Goal: Task Accomplishment & Management: Complete application form

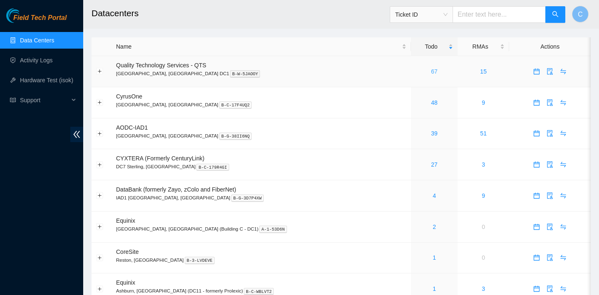
click at [431, 74] on link "67" at bounding box center [434, 71] width 7 height 7
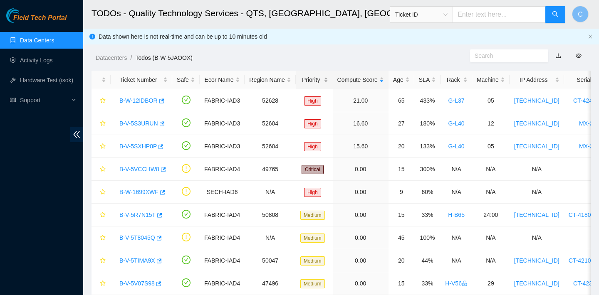
click at [320, 80] on div "Priority" at bounding box center [314, 79] width 28 height 9
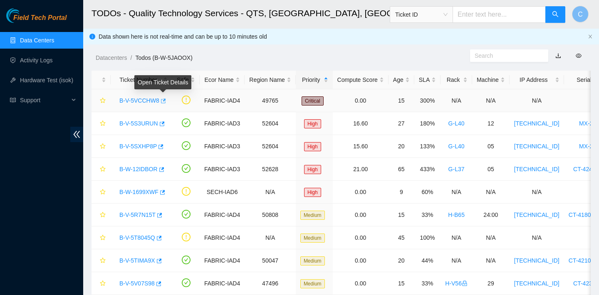
click at [165, 100] on icon "button" at bounding box center [163, 101] width 5 height 5
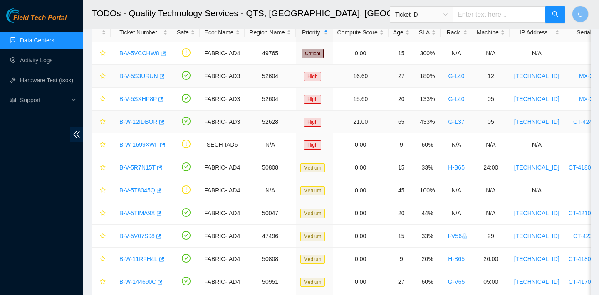
scroll to position [66, 0]
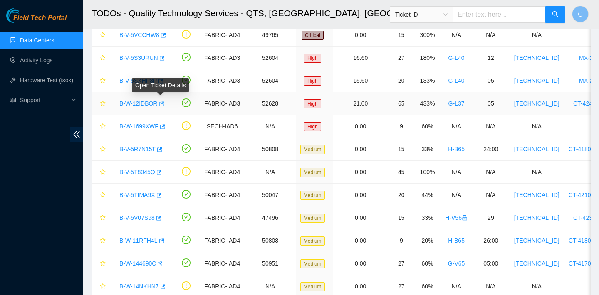
click at [163, 104] on icon "button" at bounding box center [161, 104] width 6 height 6
click at [163, 82] on icon "button" at bounding box center [160, 81] width 6 height 6
click at [164, 103] on icon "button" at bounding box center [161, 103] width 5 height 5
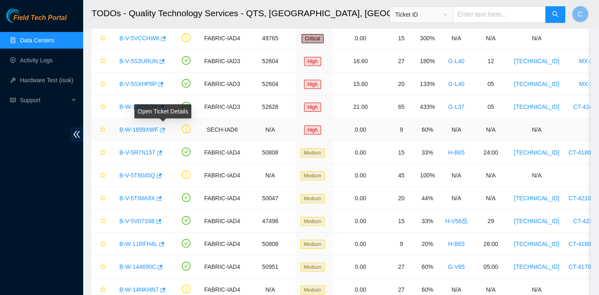
click at [165, 131] on icon "button" at bounding box center [162, 130] width 6 height 6
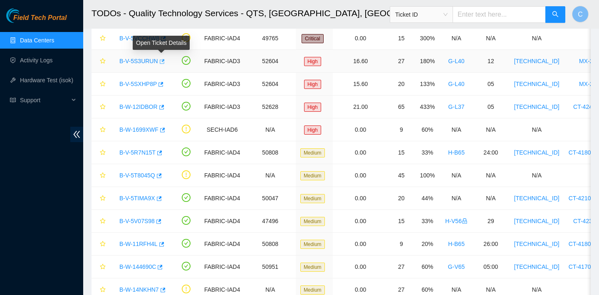
click at [165, 62] on icon "button" at bounding box center [162, 61] width 5 height 5
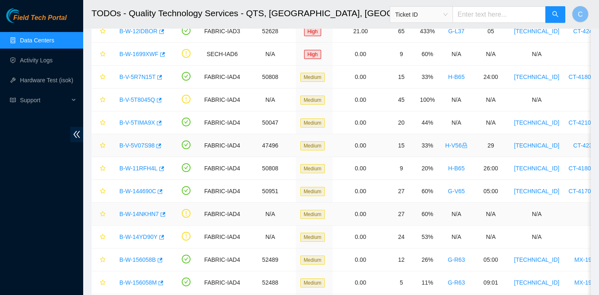
scroll to position [139, 0]
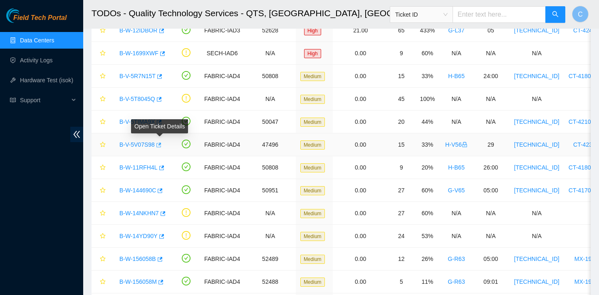
click at [161, 144] on icon "button" at bounding box center [158, 145] width 5 height 5
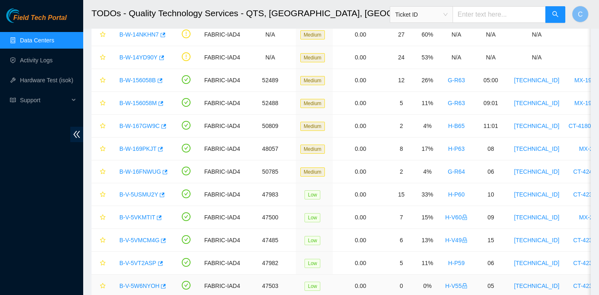
scroll to position [429, 0]
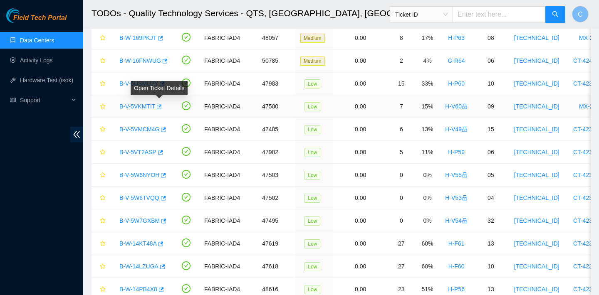
click at [158, 108] on icon "button" at bounding box center [159, 107] width 6 height 6
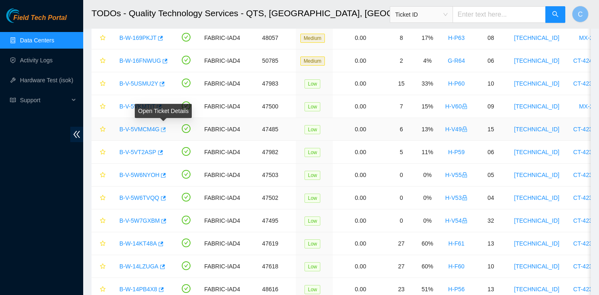
click at [164, 131] on icon "button" at bounding box center [163, 129] width 5 height 5
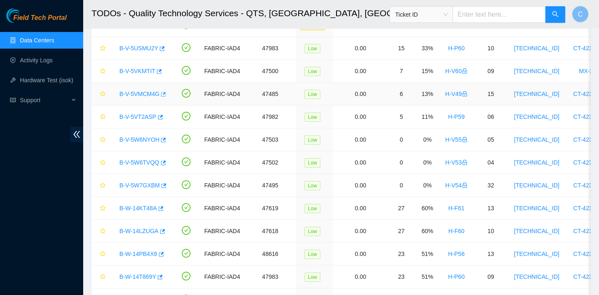
scroll to position [468, 0]
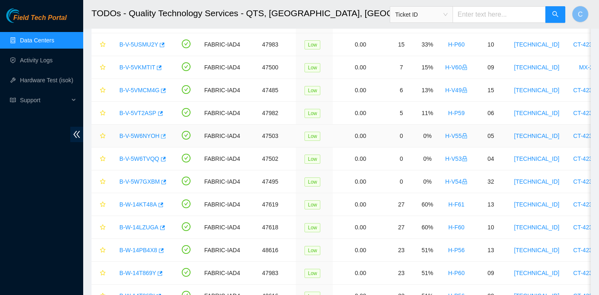
click at [166, 137] on icon "button" at bounding box center [163, 136] width 5 height 5
click at [163, 158] on icon "button" at bounding box center [163, 159] width 6 height 6
click at [163, 182] on icon "button" at bounding box center [163, 182] width 5 height 5
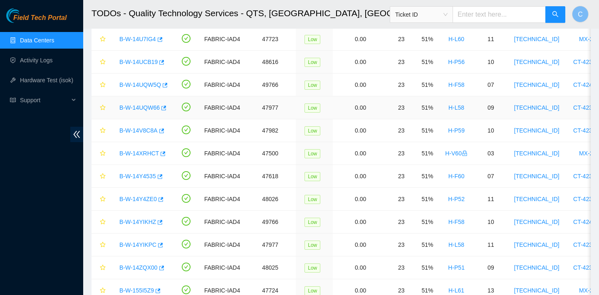
scroll to position [815, 0]
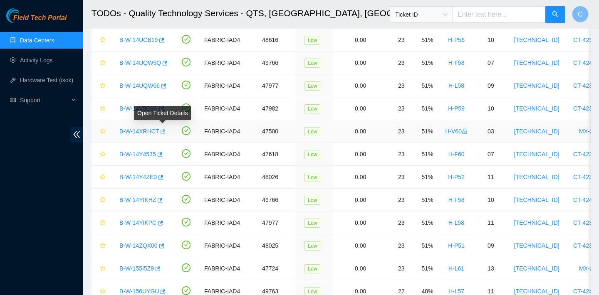
click at [163, 131] on icon "button" at bounding box center [162, 132] width 6 height 6
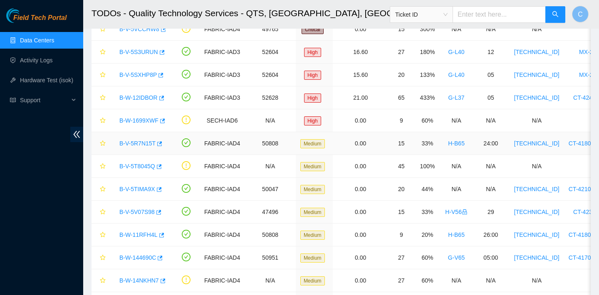
scroll to position [0, 0]
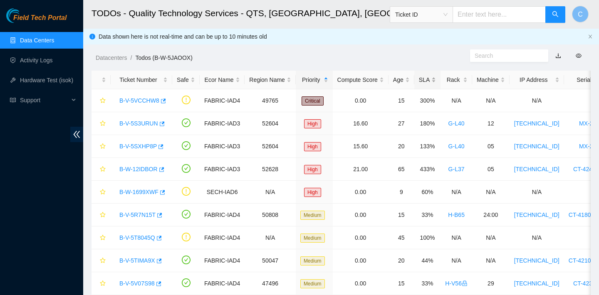
click at [436, 79] on div "SLA" at bounding box center [427, 79] width 17 height 9
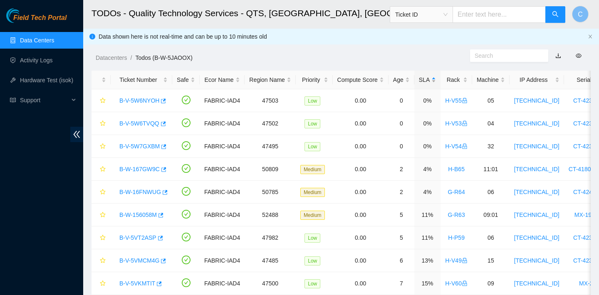
click at [436, 79] on div "SLA" at bounding box center [427, 79] width 17 height 9
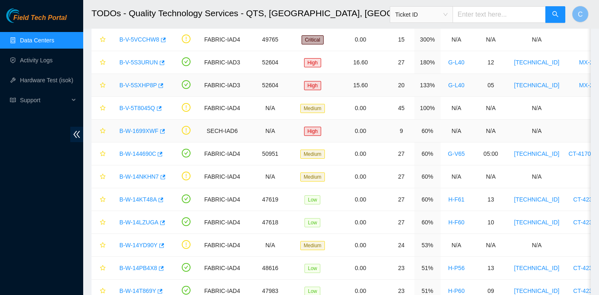
scroll to position [86, 0]
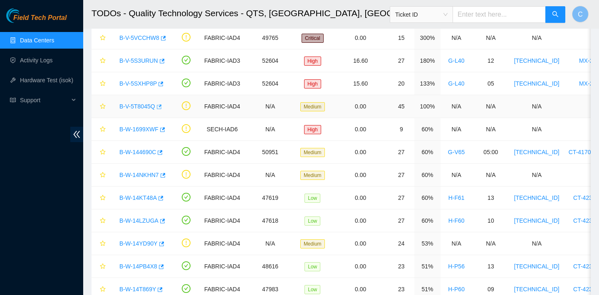
click at [161, 105] on icon "button" at bounding box center [159, 106] width 5 height 5
click at [165, 131] on icon "button" at bounding box center [162, 130] width 6 height 6
click at [165, 175] on icon "button" at bounding box center [163, 175] width 5 height 5
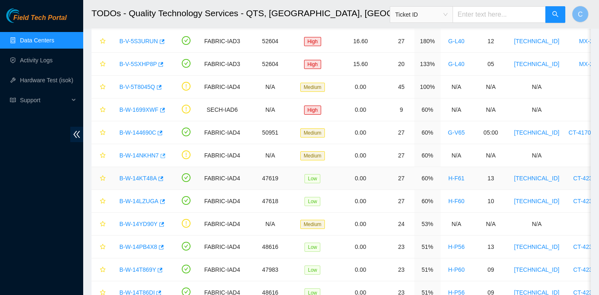
scroll to position [110, 0]
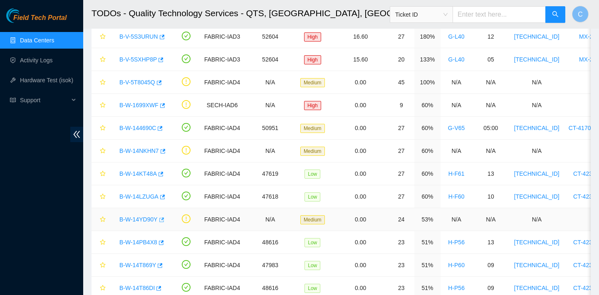
click at [161, 219] on icon "button" at bounding box center [161, 220] width 6 height 6
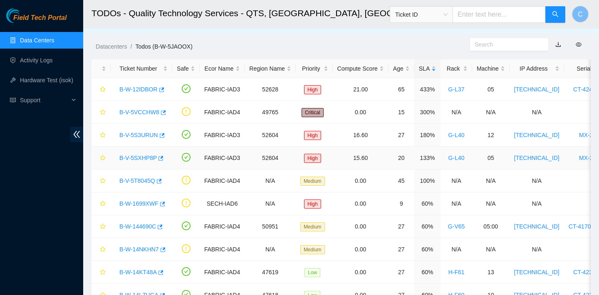
scroll to position [10, 0]
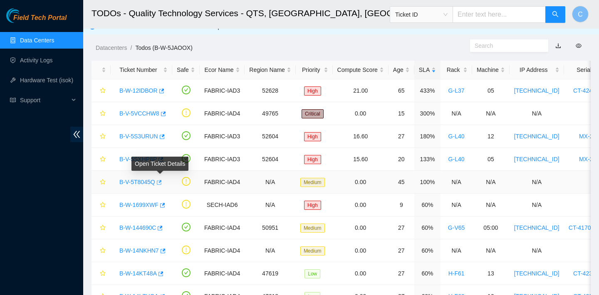
click at [162, 181] on icon "button" at bounding box center [159, 182] width 5 height 5
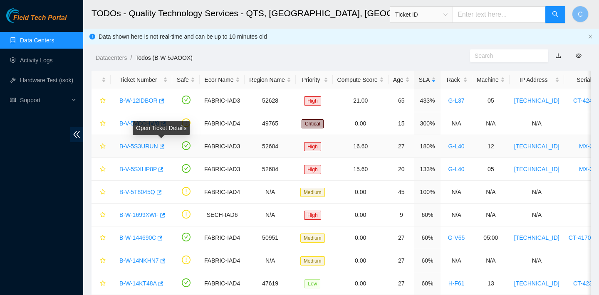
scroll to position [130, 0]
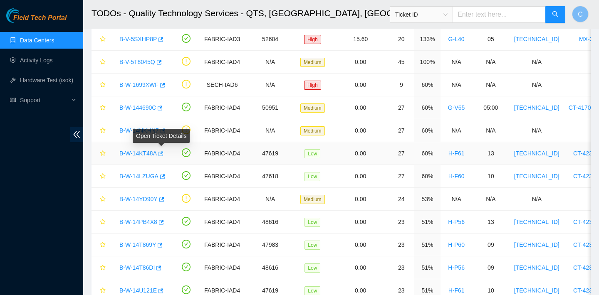
click at [163, 153] on icon "button" at bounding box center [160, 154] width 6 height 6
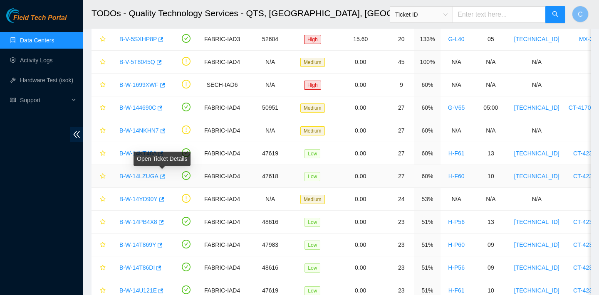
click at [163, 174] on icon "button" at bounding box center [162, 177] width 6 height 6
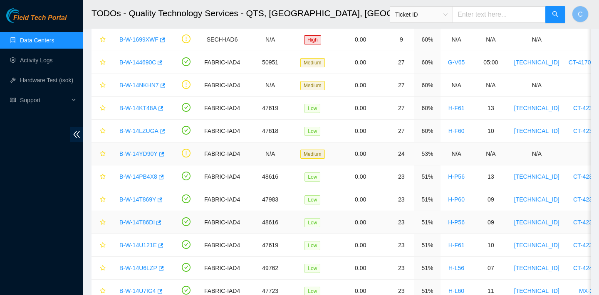
scroll to position [197, 0]
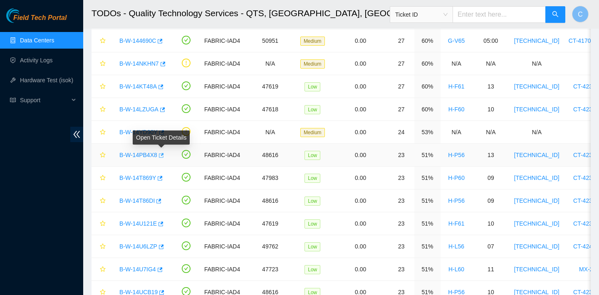
click at [164, 155] on icon "button" at bounding box center [161, 155] width 5 height 5
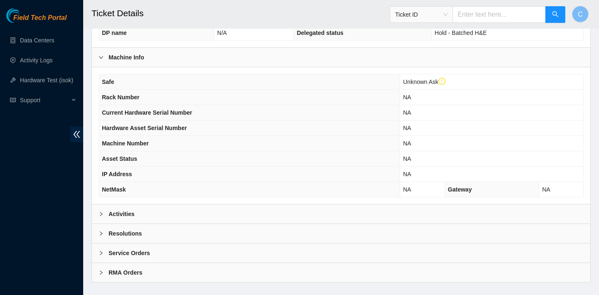
scroll to position [285, 0]
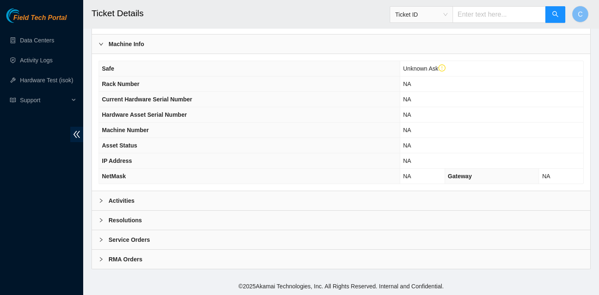
click at [176, 199] on div "Activities" at bounding box center [341, 200] width 498 height 19
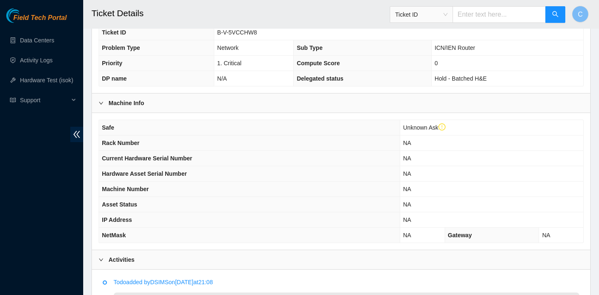
scroll to position [162, 0]
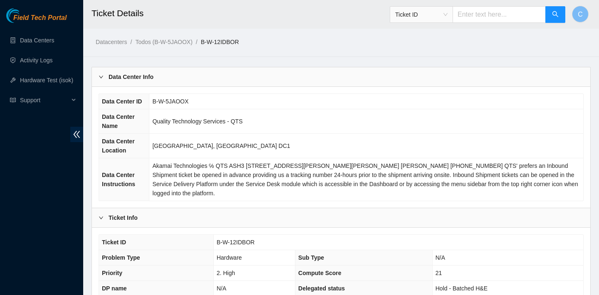
scroll to position [269, 0]
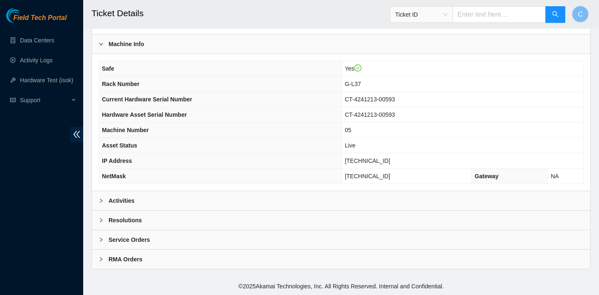
click at [207, 198] on div "Activities" at bounding box center [341, 200] width 498 height 19
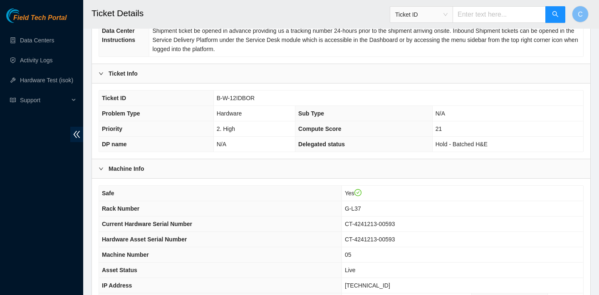
scroll to position [130, 0]
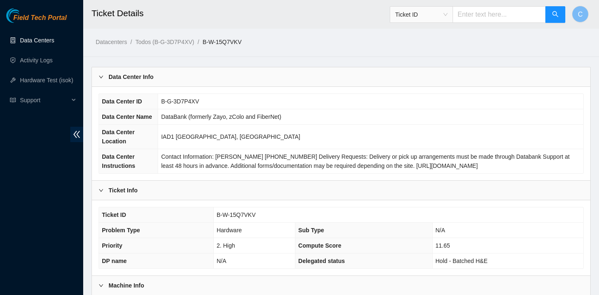
click at [377, 44] on ol "Datacenters / Todos (B-G-3D7P4XV) / B-W-15Q7VKV /" at bounding box center [283, 41] width 374 height 9
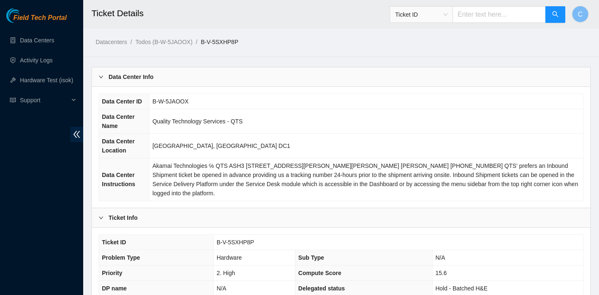
scroll to position [269, 0]
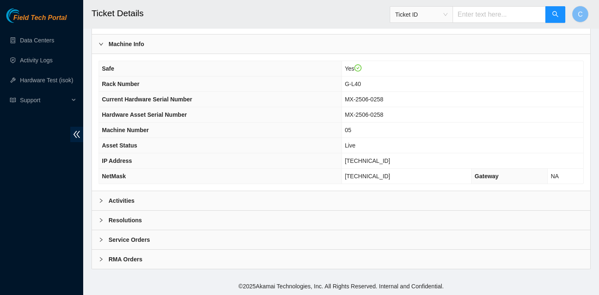
click at [231, 199] on div "Activities" at bounding box center [341, 200] width 498 height 19
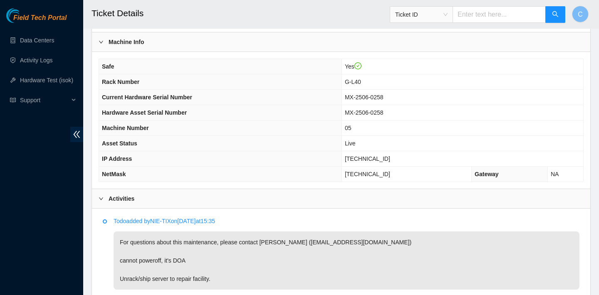
scroll to position [276, 0]
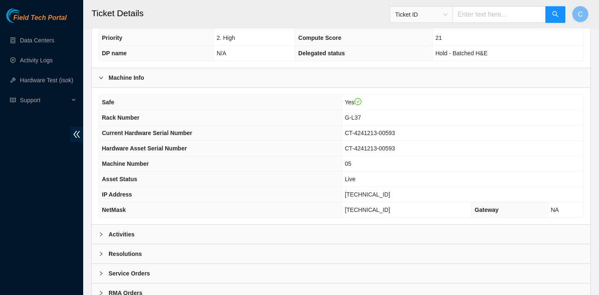
scroll to position [269, 0]
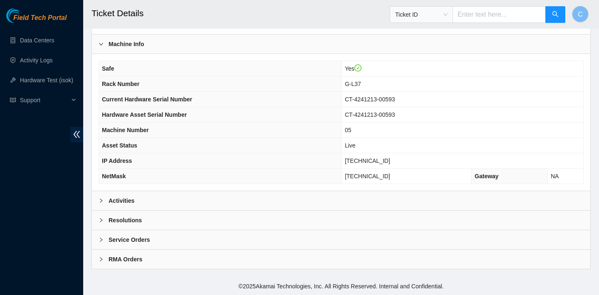
click at [209, 196] on div "Activities" at bounding box center [341, 200] width 498 height 19
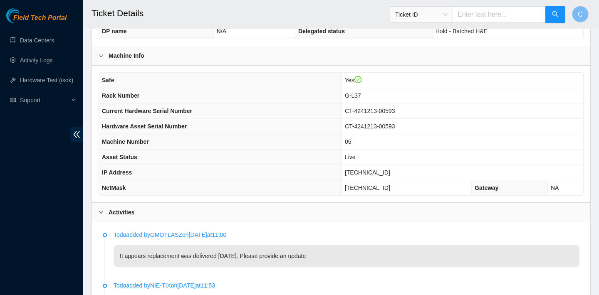
scroll to position [169, 0]
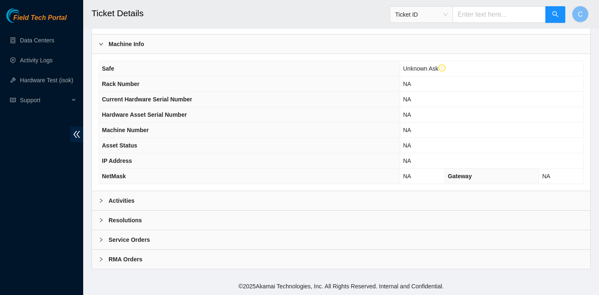
click at [198, 192] on div "Activities" at bounding box center [341, 200] width 498 height 19
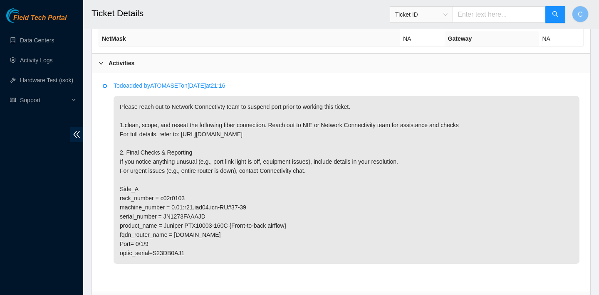
scroll to position [474, 0]
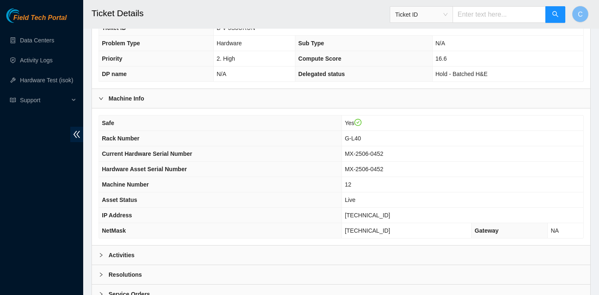
scroll to position [269, 0]
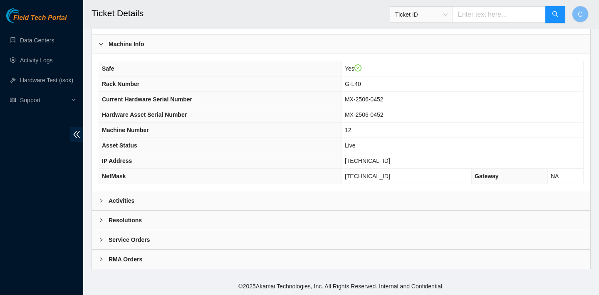
click at [226, 194] on div "Activities" at bounding box center [341, 200] width 498 height 19
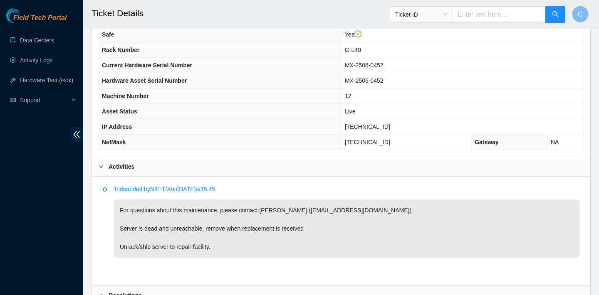
scroll to position [350, 0]
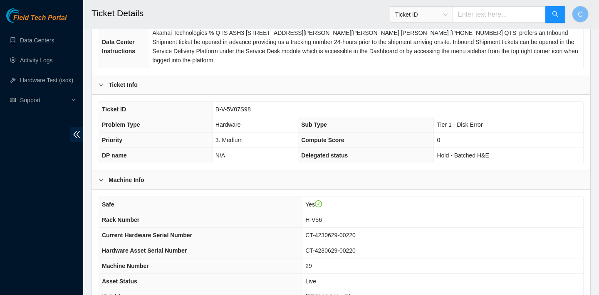
scroll to position [251, 0]
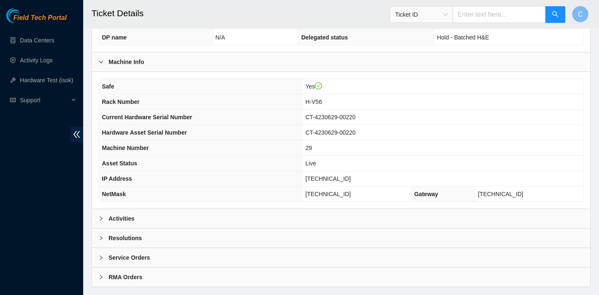
click at [255, 215] on div "Activities" at bounding box center [341, 218] width 498 height 19
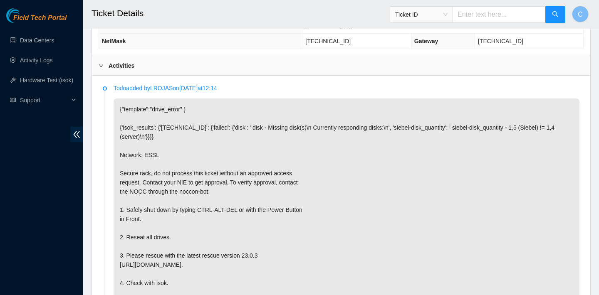
scroll to position [482, 0]
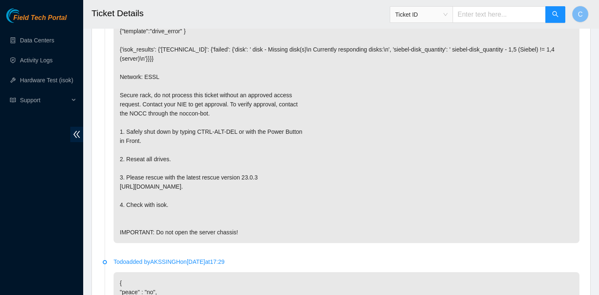
drag, startPoint x: 344, startPoint y: 79, endPoint x: 335, endPoint y: 76, distance: 9.6
click at [344, 79] on p "{"template":"drive_error" } {'isok_results': {'[TECHNICAL_ID]': {'failed': {'di…" at bounding box center [347, 131] width 466 height 223
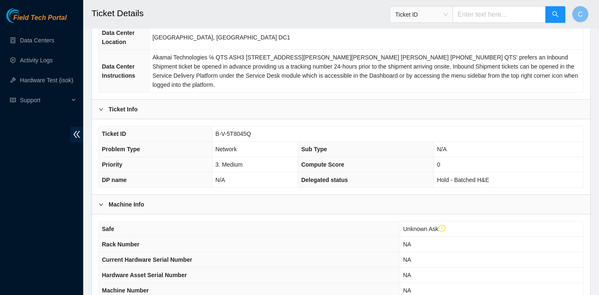
scroll to position [285, 0]
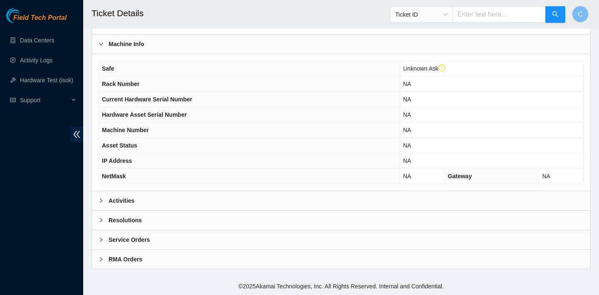
click at [243, 194] on div "Activities" at bounding box center [341, 200] width 498 height 19
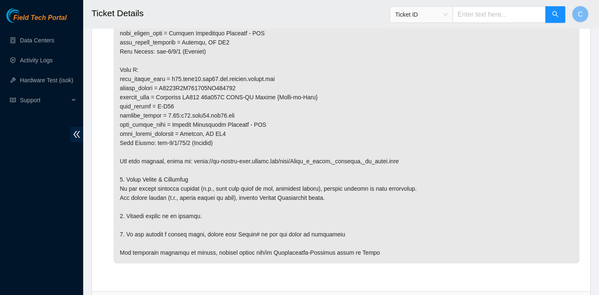
scroll to position [0, 0]
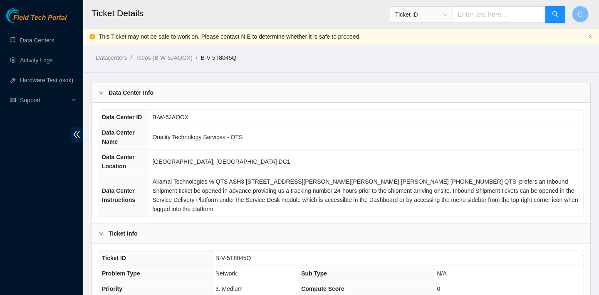
click at [369, 88] on div "Data Center Info" at bounding box center [341, 92] width 498 height 19
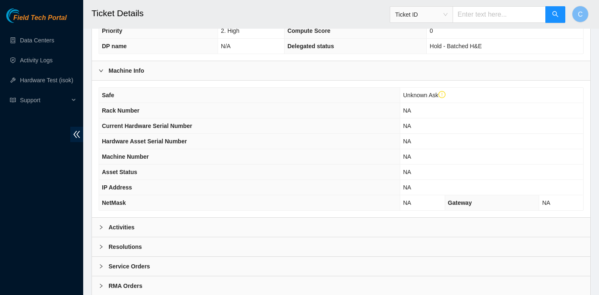
scroll to position [285, 0]
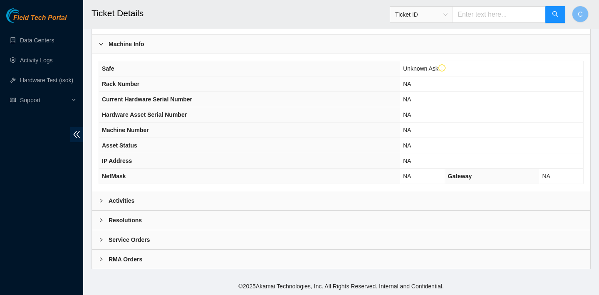
click at [225, 199] on div "Activities" at bounding box center [341, 200] width 498 height 19
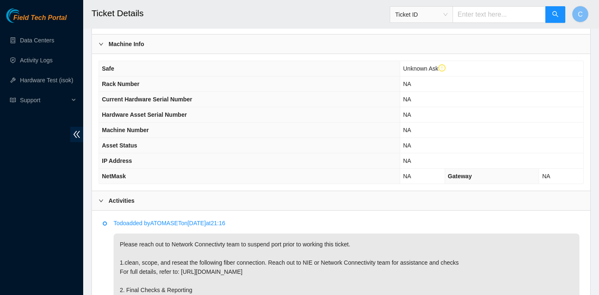
scroll to position [451, 0]
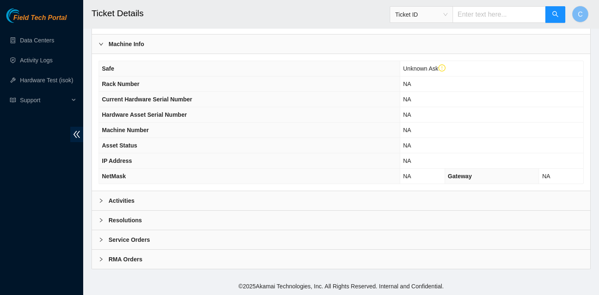
click at [247, 199] on div "Activities" at bounding box center [341, 200] width 498 height 19
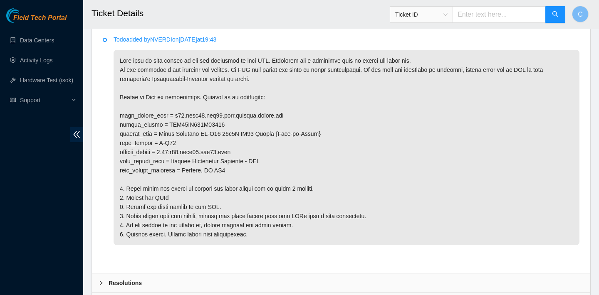
scroll to position [430, 0]
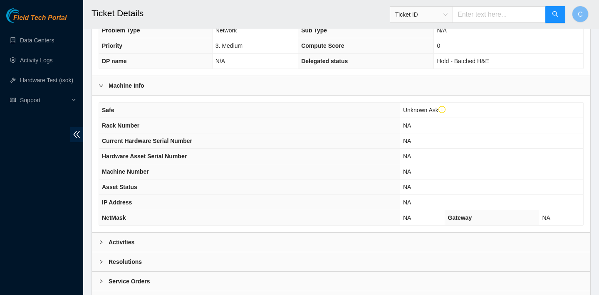
scroll to position [285, 0]
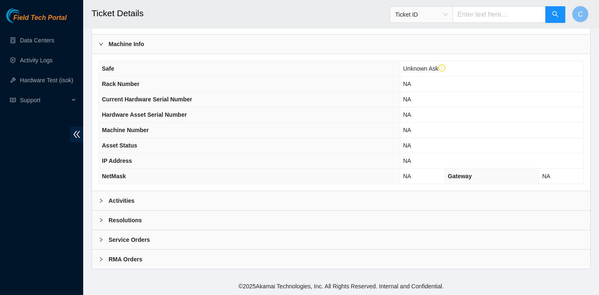
click at [220, 193] on div "Activities" at bounding box center [341, 200] width 498 height 19
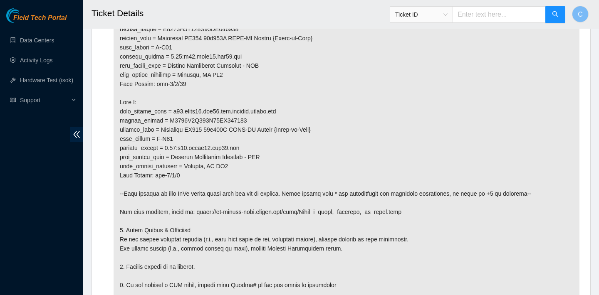
scroll to position [645, 0]
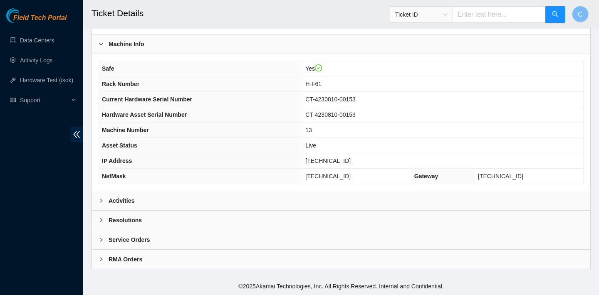
click at [182, 202] on div "Activities" at bounding box center [341, 200] width 498 height 19
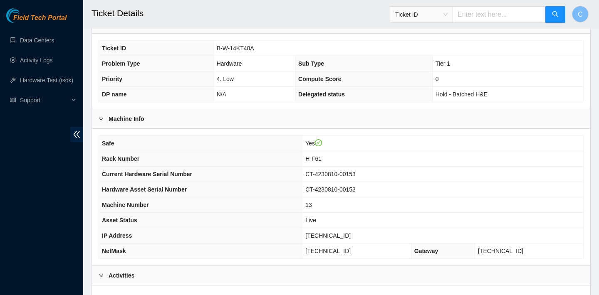
scroll to position [244, 0]
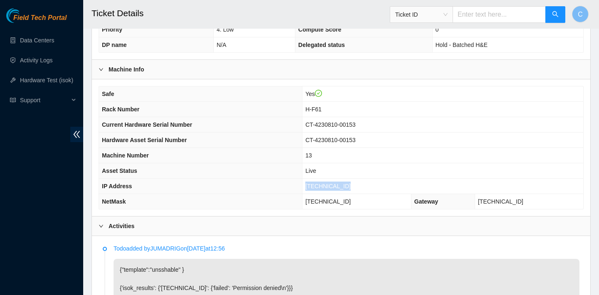
drag, startPoint x: 355, startPoint y: 186, endPoint x: 304, endPoint y: 185, distance: 51.1
click at [304, 185] on td "[TECHNICAL_ID]" at bounding box center [442, 186] width 281 height 15
copy span "[TECHNICAL_ID]"
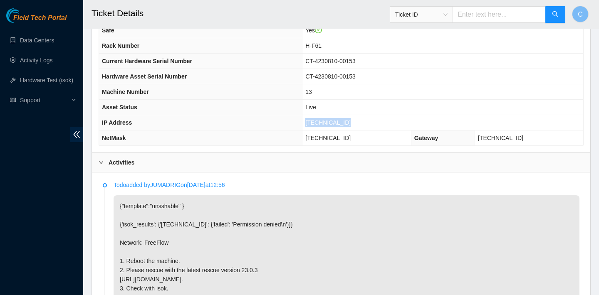
scroll to position [354, 0]
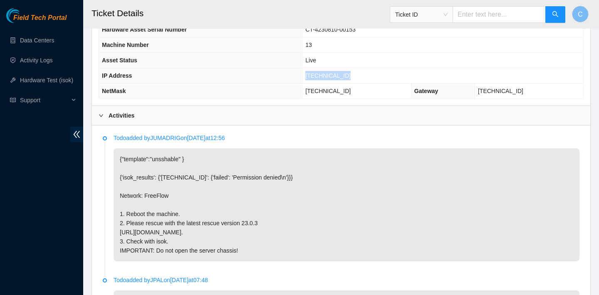
copy span "[TECHNICAL_ID]"
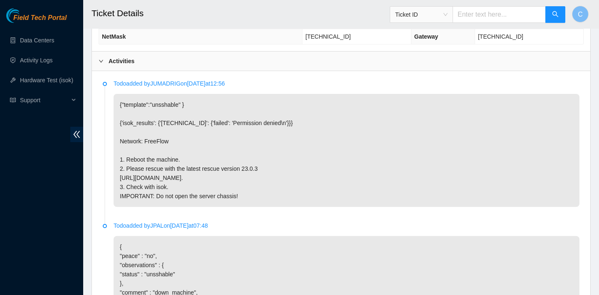
scroll to position [299, 0]
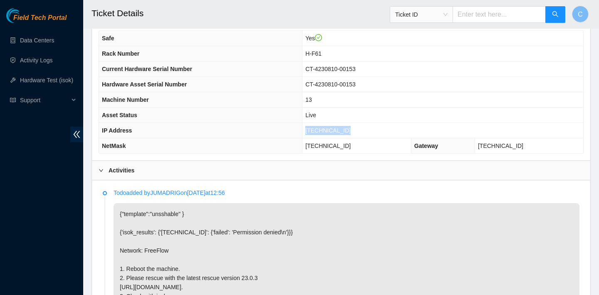
copy span "[TECHNICAL_ID]"
drag, startPoint x: 363, startPoint y: 147, endPoint x: 295, endPoint y: 147, distance: 68.2
click at [295, 147] on tr "NetMask 255.255.255.224 Gateway 23.213.246.129" at bounding box center [341, 145] width 484 height 15
copy tr "[TECHNICAL_ID]"
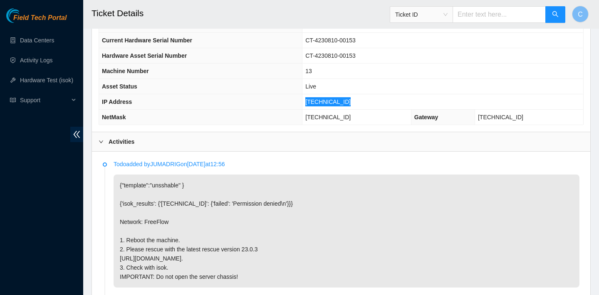
scroll to position [603, 0]
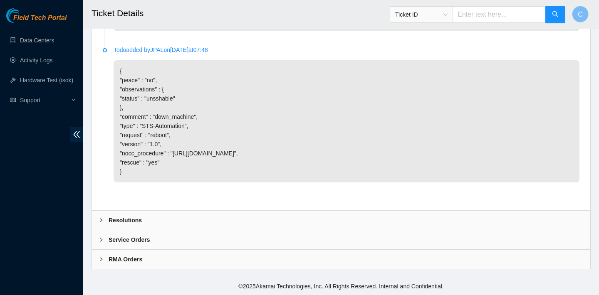
click at [212, 219] on div "Resolutions" at bounding box center [341, 220] width 498 height 19
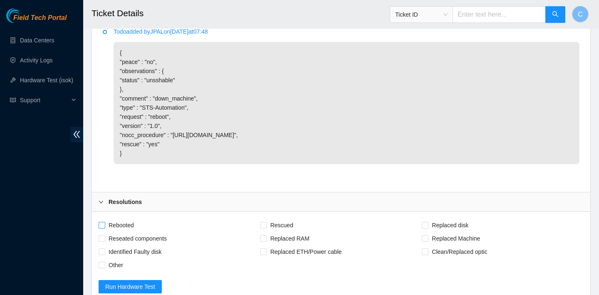
click at [128, 232] on span "Rebooted" at bounding box center [121, 225] width 32 height 13
click at [104, 228] on input "Rebooted" at bounding box center [102, 225] width 6 height 6
checkbox input "true"
click at [285, 232] on span "Rescued" at bounding box center [282, 225] width 30 height 13
click at [266, 228] on input "Rescued" at bounding box center [263, 225] width 6 height 6
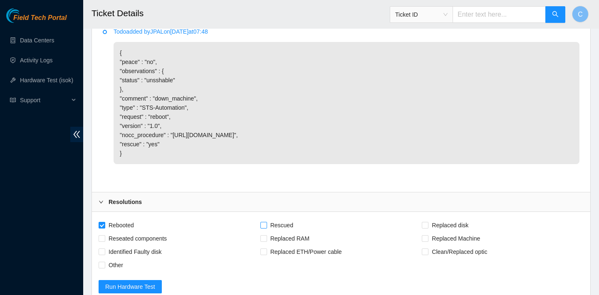
checkbox input "true"
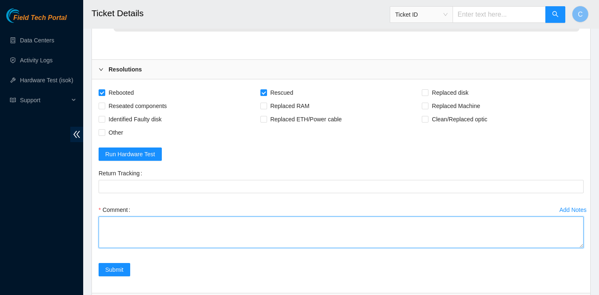
click at [217, 245] on textarea "Comment" at bounding box center [341, 233] width 485 height 32
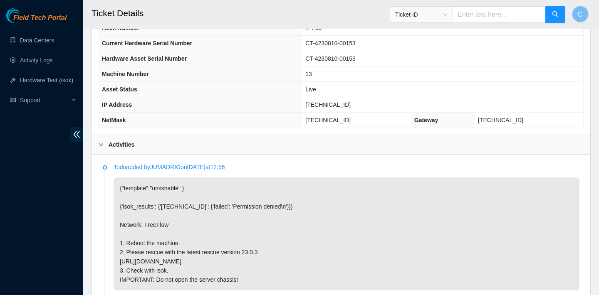
scroll to position [335, 0]
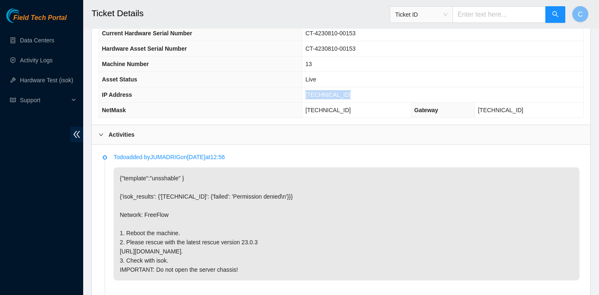
drag, startPoint x: 352, startPoint y: 93, endPoint x: 306, endPoint y: 93, distance: 45.3
click at [306, 93] on td "23.213.246.144" at bounding box center [442, 94] width 281 height 15
copy span "23.213.246.144"
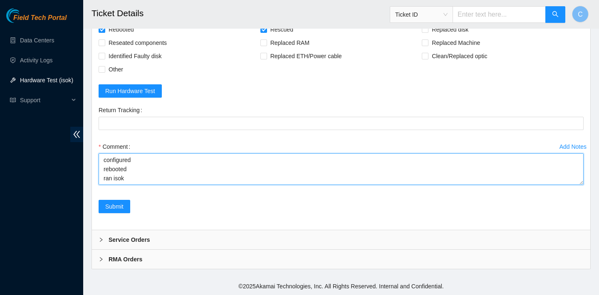
click at [152, 180] on textarea "verified SN rebooted rescued rebooted configured rebooted ran isok" at bounding box center [341, 169] width 485 height 32
paste textarea "23.213.246.144 : passed: ok"
type textarea "verified SN rebooted rescued rebooted configured rebooted ran isok 23.213.246.1…"
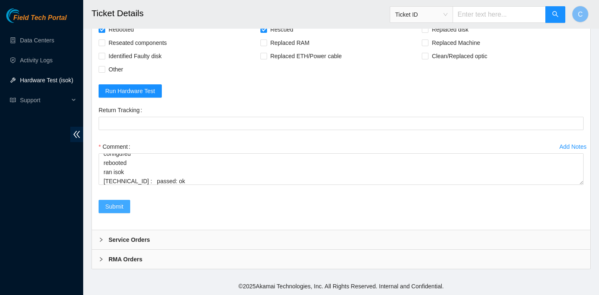
click at [118, 205] on span "Submit" at bounding box center [114, 206] width 18 height 9
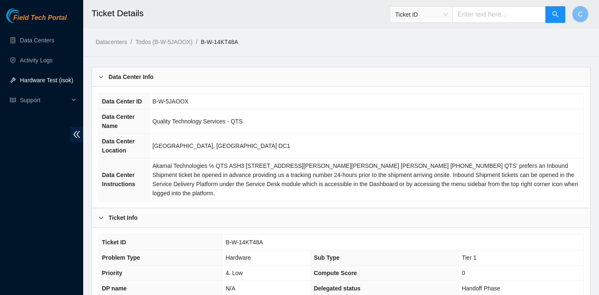
scroll to position [56, 0]
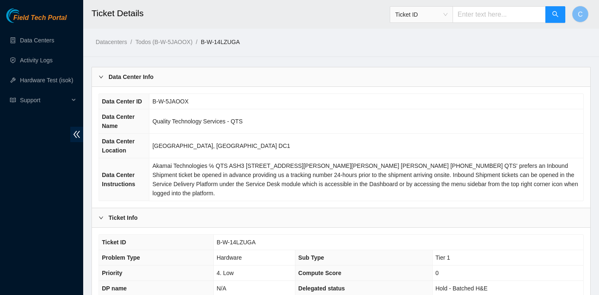
scroll to position [269, 0]
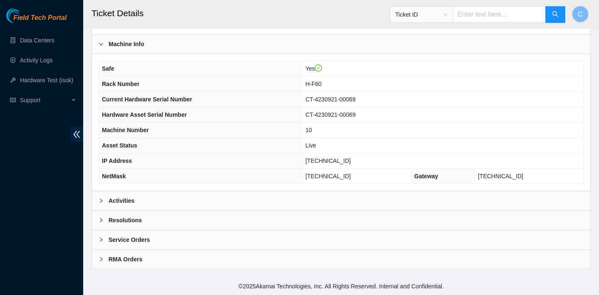
click at [159, 196] on div "Activities" at bounding box center [341, 200] width 498 height 19
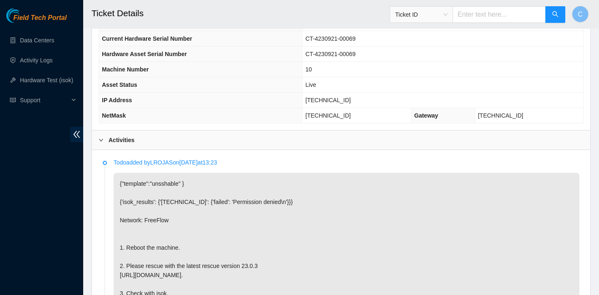
scroll to position [180, 0]
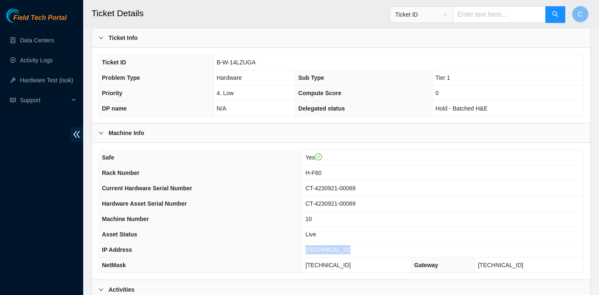
drag, startPoint x: 355, startPoint y: 249, endPoint x: 306, endPoint y: 248, distance: 49.1
click at [306, 248] on td "23.213.246.173" at bounding box center [442, 249] width 281 height 15
copy span "23.213.246.173"
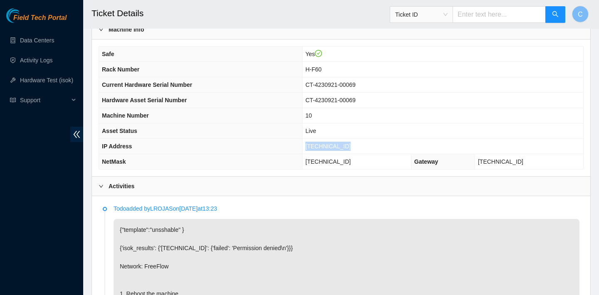
scroll to position [283, 0]
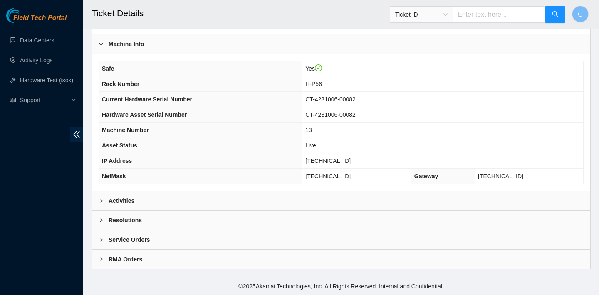
click at [203, 199] on div "Activities" at bounding box center [341, 200] width 498 height 19
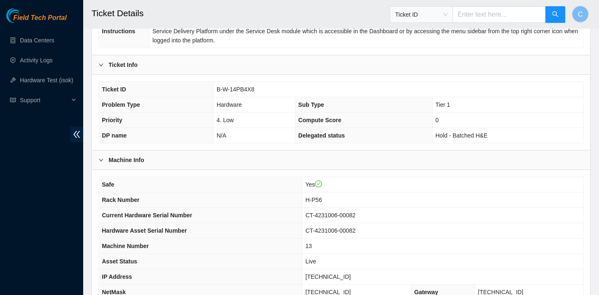
scroll to position [263, 0]
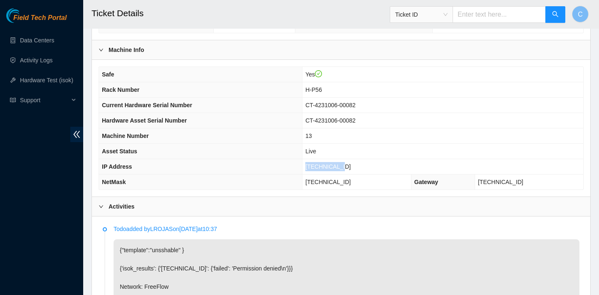
drag, startPoint x: 356, startPoint y: 164, endPoint x: 314, endPoint y: 163, distance: 42.4
click at [314, 163] on td "[TECHNICAL_ID]" at bounding box center [442, 166] width 281 height 15
copy span "[TECHNICAL_ID]"
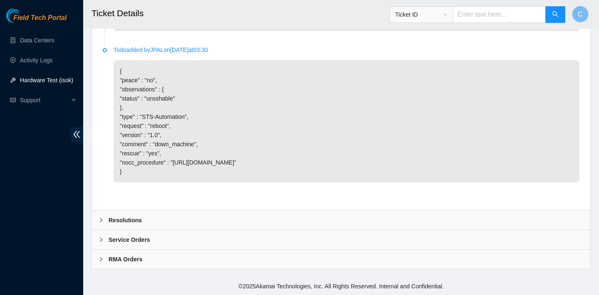
click at [188, 220] on div "Resolutions" at bounding box center [341, 220] width 498 height 19
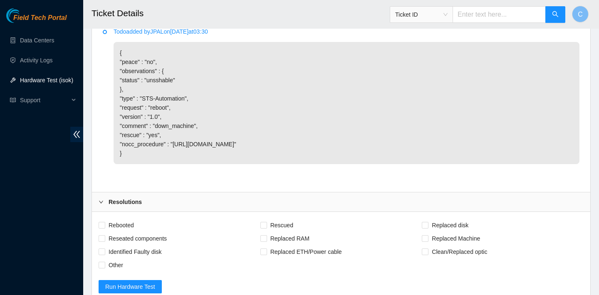
scroll to position [773, 0]
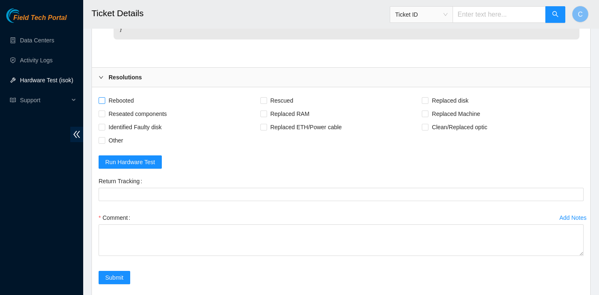
click at [123, 107] on span "Rebooted" at bounding box center [121, 100] width 32 height 13
click at [104, 103] on input "Rebooted" at bounding box center [102, 100] width 6 height 6
checkbox input "true"
click at [283, 107] on span "Rescued" at bounding box center [282, 100] width 30 height 13
click at [266, 103] on input "Rescued" at bounding box center [263, 100] width 6 height 6
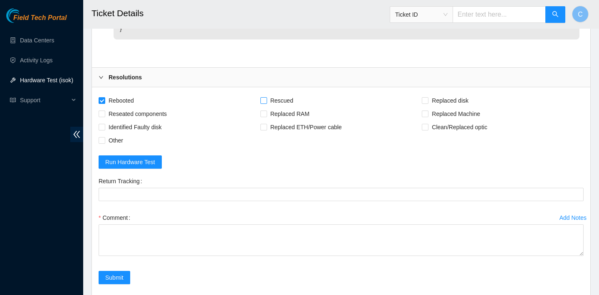
checkbox input "true"
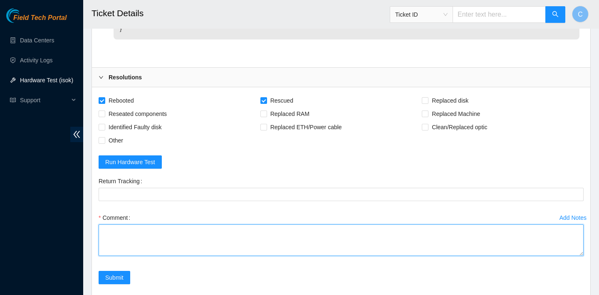
click at [178, 250] on textarea "Comment" at bounding box center [341, 241] width 485 height 32
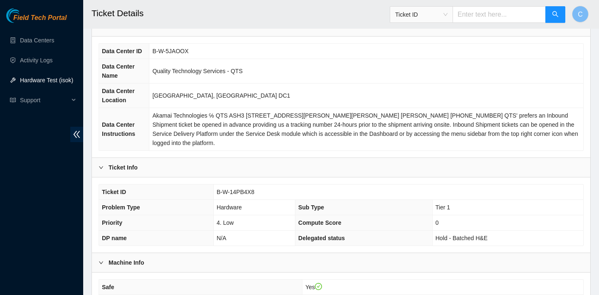
scroll to position [190, 0]
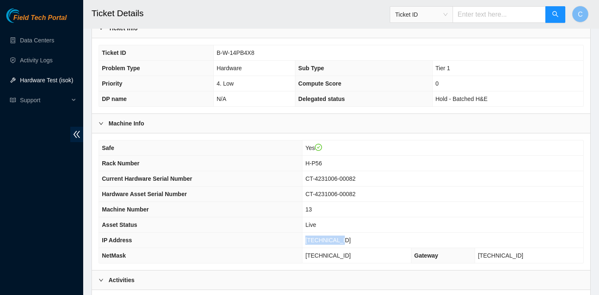
drag, startPoint x: 359, startPoint y: 238, endPoint x: 312, endPoint y: 238, distance: 47.0
click at [312, 238] on td "23.54.205.48" at bounding box center [442, 240] width 281 height 15
copy span "23.54.205.48"
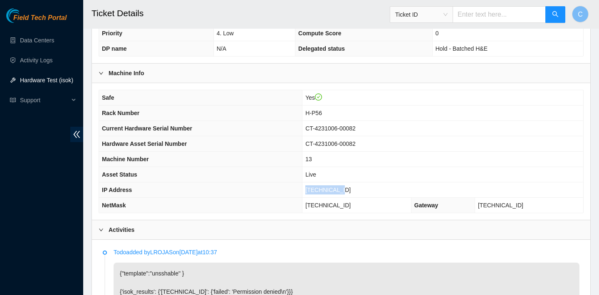
scroll to position [255, 0]
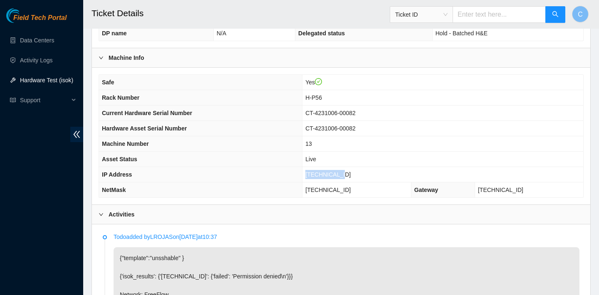
drag, startPoint x: 361, startPoint y: 186, endPoint x: 314, endPoint y: 186, distance: 47.4
click at [314, 187] on span "255.255.255.224" at bounding box center [327, 190] width 45 height 7
copy span "255.255.255.224"
click at [355, 177] on td "23.54.205.48" at bounding box center [442, 174] width 281 height 15
drag, startPoint x: 355, startPoint y: 173, endPoint x: 314, endPoint y: 173, distance: 41.2
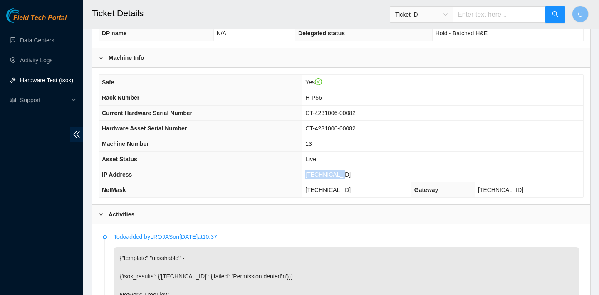
click at [314, 173] on td "23.54.205.48" at bounding box center [442, 174] width 281 height 15
copy span "23.54.205.48"
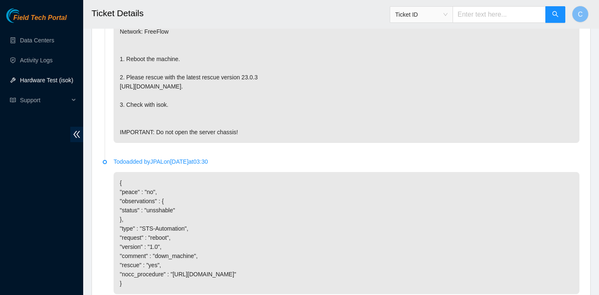
scroll to position [863, 0]
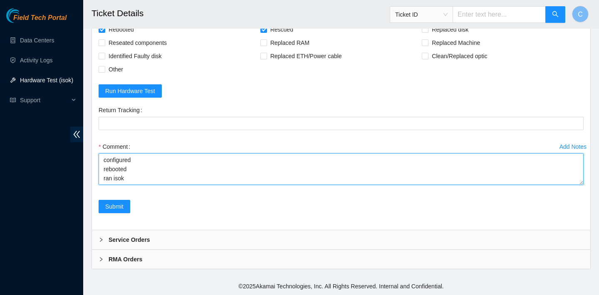
click at [148, 179] on textarea "verified SN rebooted rescued rebooted configured rebooted ran isok" at bounding box center [341, 169] width 485 height 32
paste textarea "23.54.205.48 : passed: ok"
type textarea "verified SN rebooted rescued rebooted configured rebooted ran isok 23.54.205.48…"
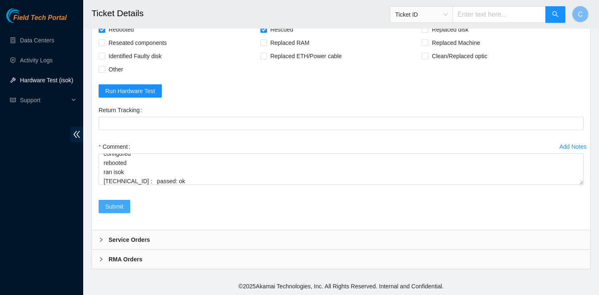
click at [120, 205] on span "Submit" at bounding box center [114, 206] width 18 height 9
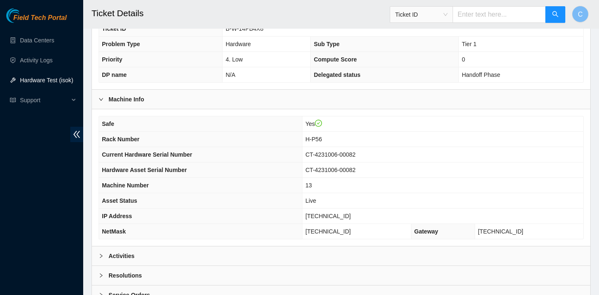
scroll to position [185, 0]
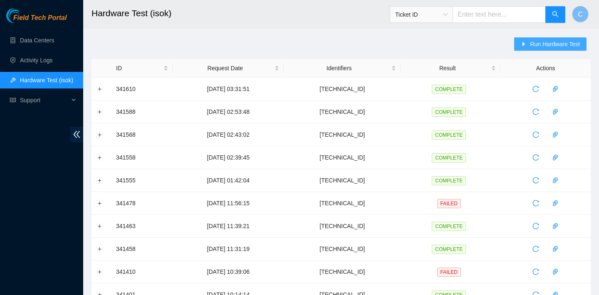
click at [526, 40] on button "Run Hardware Test" at bounding box center [550, 43] width 72 height 13
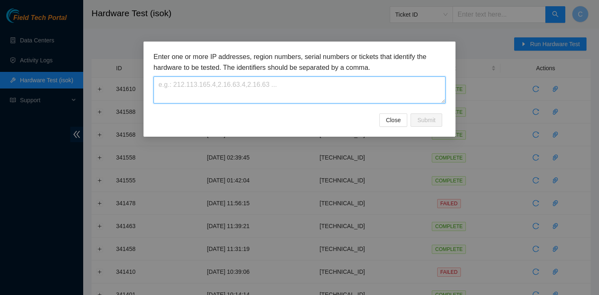
click at [265, 86] on textarea at bounding box center [299, 90] width 292 height 27
paste textarea "23.54.205.48"
paste textarea "23.213.246.173"
paste textarea "23.213.246.144"
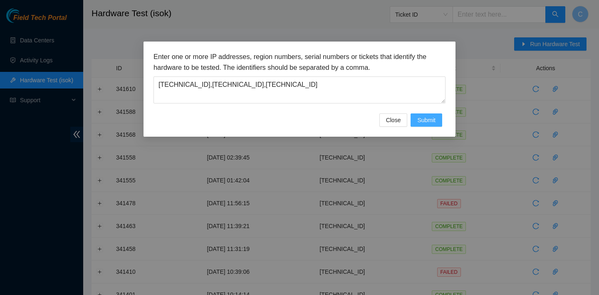
click at [435, 119] on span "Submit" at bounding box center [426, 120] width 18 height 9
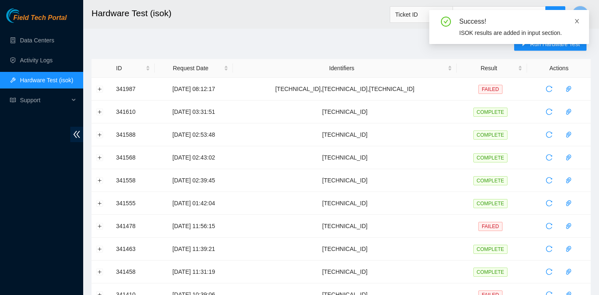
click at [578, 19] on icon "close" at bounding box center [577, 21] width 6 height 6
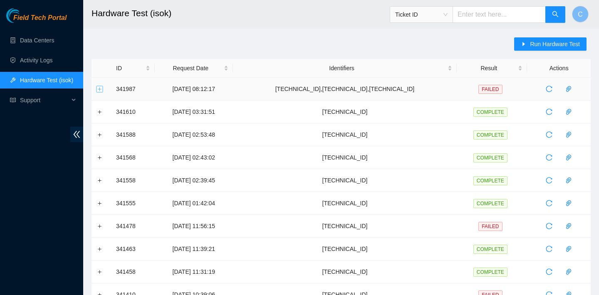
click at [101, 89] on button "Expand row" at bounding box center [99, 89] width 7 height 7
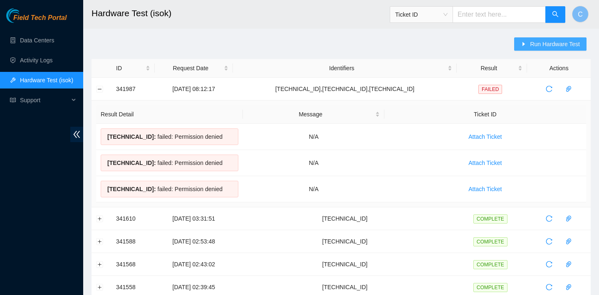
click at [530, 48] on span "Run Hardware Test" at bounding box center [555, 44] width 50 height 9
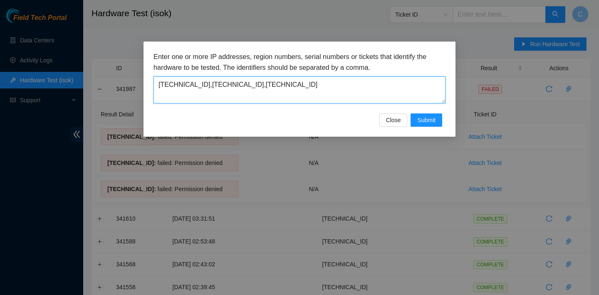
click at [321, 84] on textarea "23.54.205.48,23.213.246.173,23.213.246.144" at bounding box center [299, 90] width 292 height 27
drag, startPoint x: 256, startPoint y: 85, endPoint x: 89, endPoint y: 83, distance: 167.2
click at [89, 83] on div "Enter one or more IP addresses, region numbers, serial numbers or tickets that …" at bounding box center [299, 147] width 599 height 295
type textarea "23.213.246.144"
drag, startPoint x: 309, startPoint y: 90, endPoint x: 134, endPoint y: 80, distance: 175.4
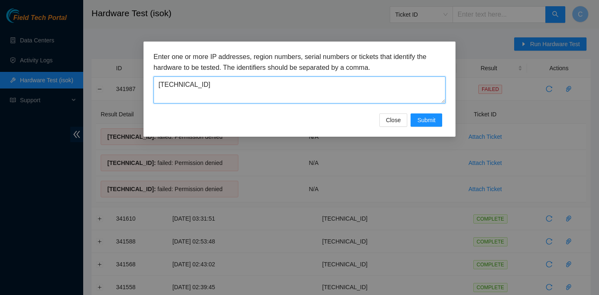
click at [134, 80] on div "Enter one or more IP addresses, region numbers, serial numbers or tickets that …" at bounding box center [299, 147] width 599 height 295
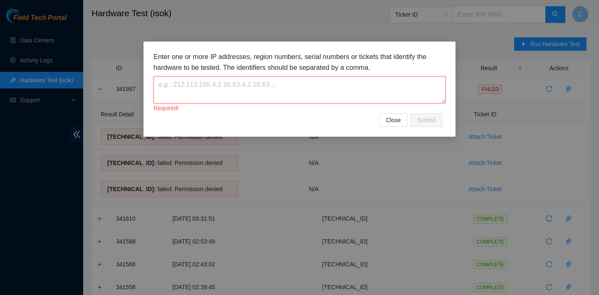
paste textarea "255.255.255.224"
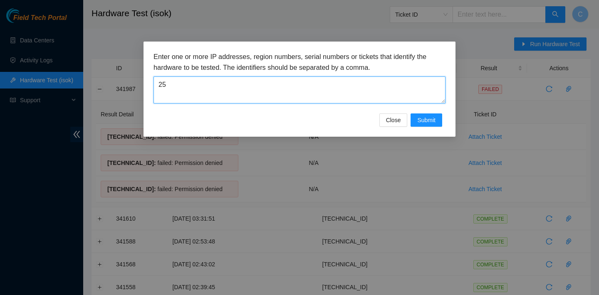
type textarea "2"
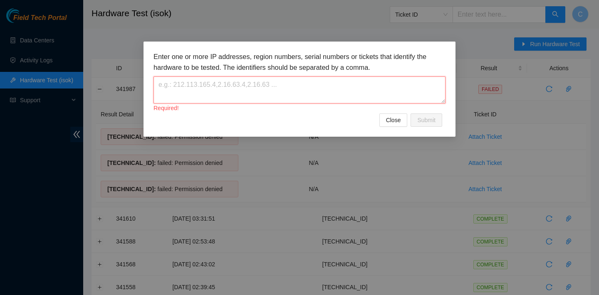
click at [313, 82] on textarea at bounding box center [299, 90] width 292 height 27
paste textarea "23.54.205.48"
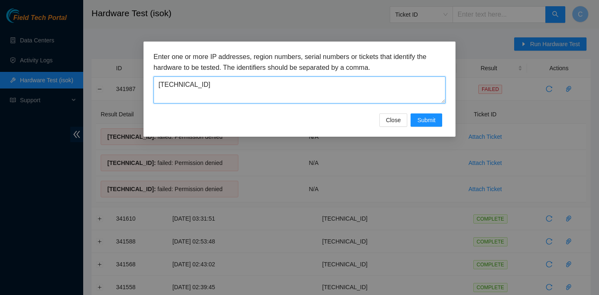
type textarea "23.54.205.48"
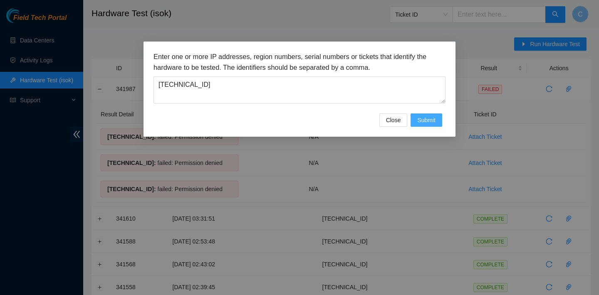
click at [430, 126] on button "Submit" at bounding box center [426, 120] width 32 height 13
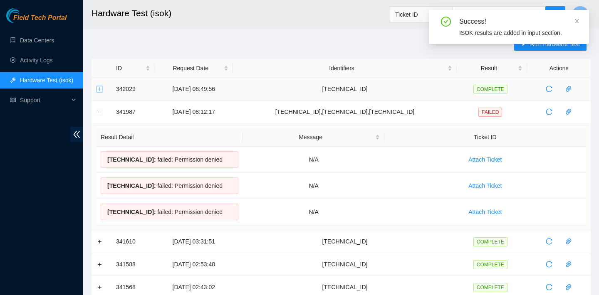
click at [100, 86] on button "Expand row" at bounding box center [99, 89] width 7 height 7
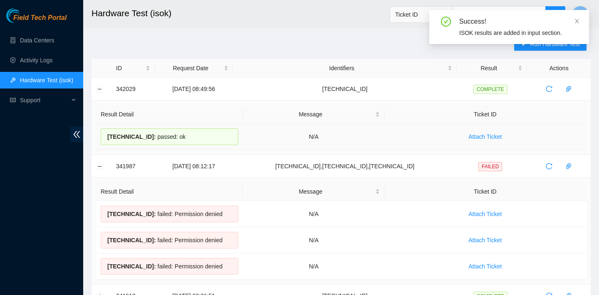
drag, startPoint x: 190, startPoint y: 136, endPoint x: 101, endPoint y: 133, distance: 88.2
click at [101, 133] on div "23.54.205.48 : passed: ok" at bounding box center [170, 136] width 138 height 17
copy div "23.54.205.48 : passed: ok"
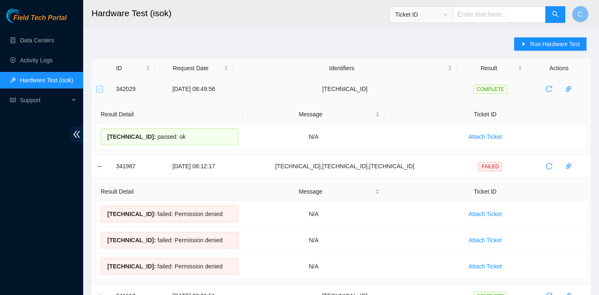
click at [102, 88] on button "Collapse row" at bounding box center [99, 89] width 7 height 7
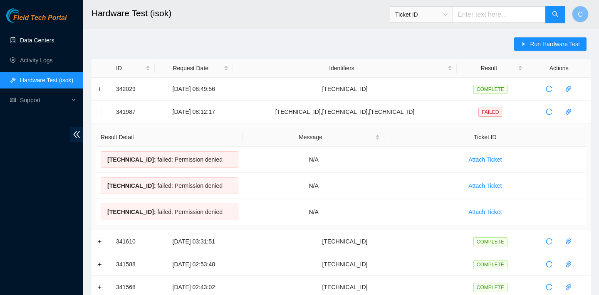
click at [47, 44] on link "Data Centers" at bounding box center [37, 40] width 34 height 7
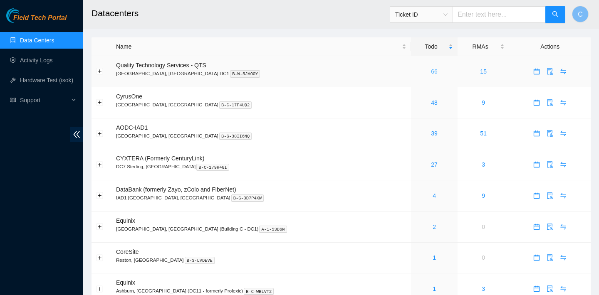
click at [431, 71] on link "66" at bounding box center [434, 71] width 7 height 7
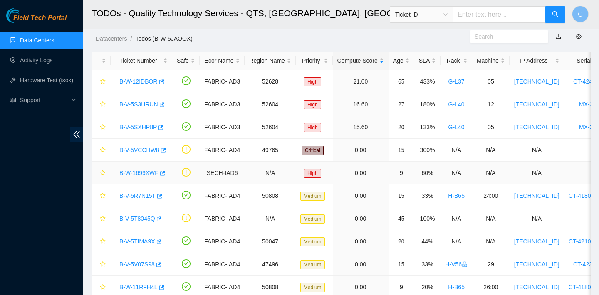
scroll to position [33, 0]
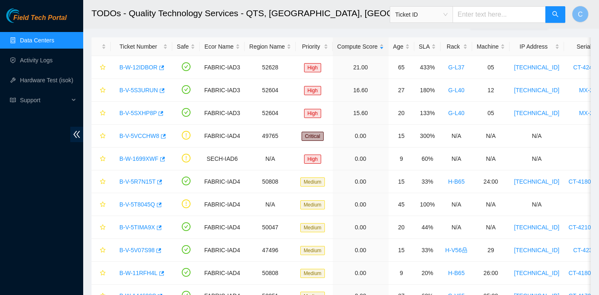
click at [54, 44] on link "Data Centers" at bounding box center [37, 40] width 34 height 7
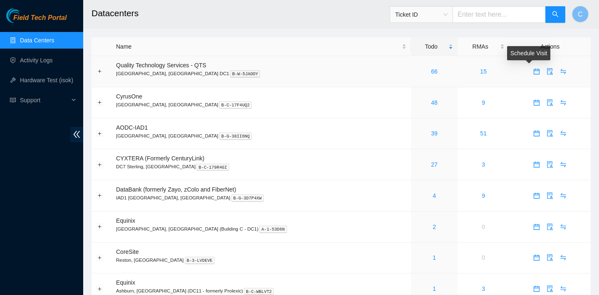
click at [533, 72] on icon "calendar" at bounding box center [536, 71] width 7 height 7
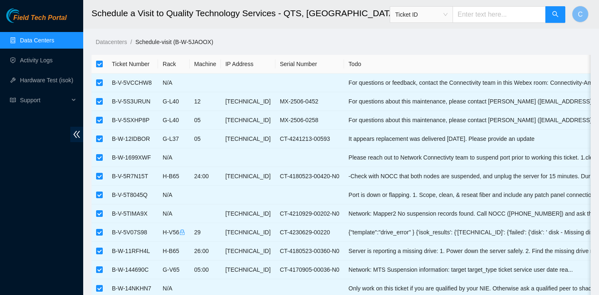
click at [101, 65] on input "checkbox" at bounding box center [99, 64] width 7 height 7
checkbox input "false"
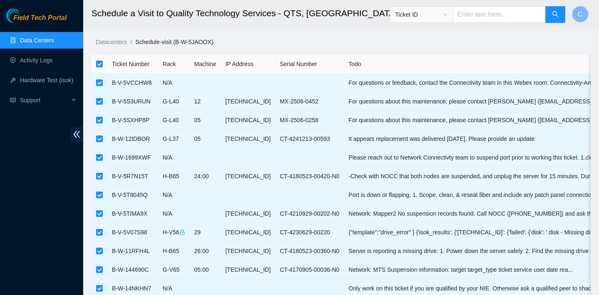
checkbox input "false"
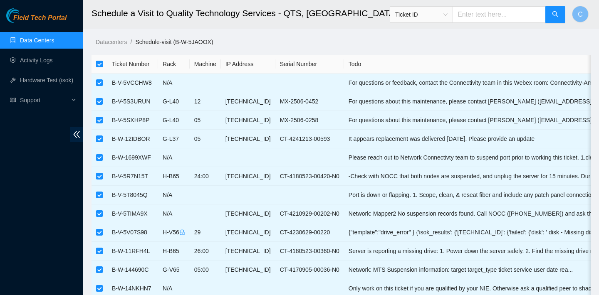
checkbox input "false"
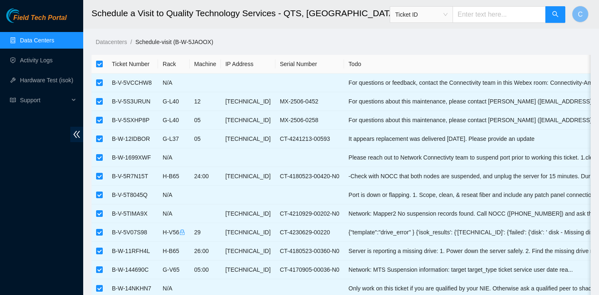
checkbox input "false"
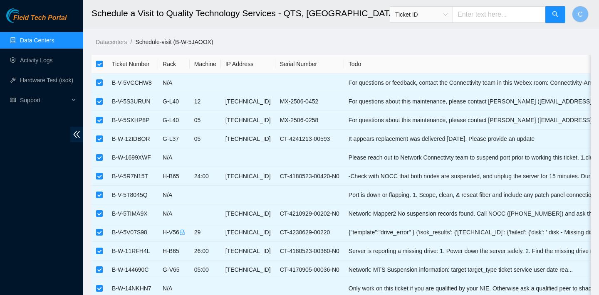
checkbox input "false"
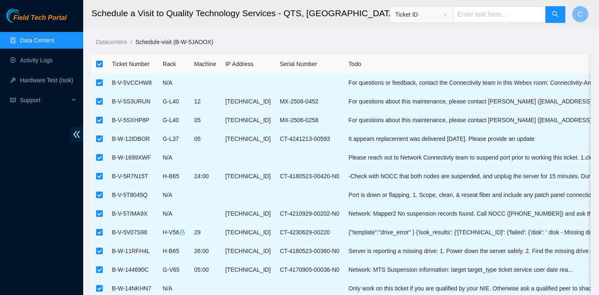
checkbox input "false"
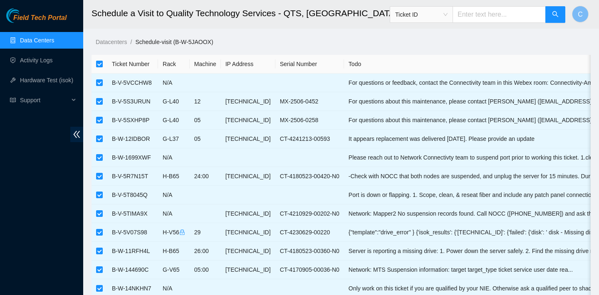
checkbox input "false"
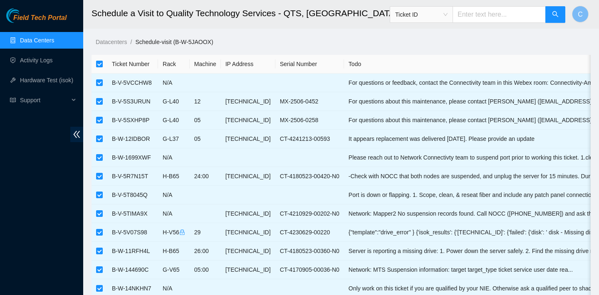
checkbox input "false"
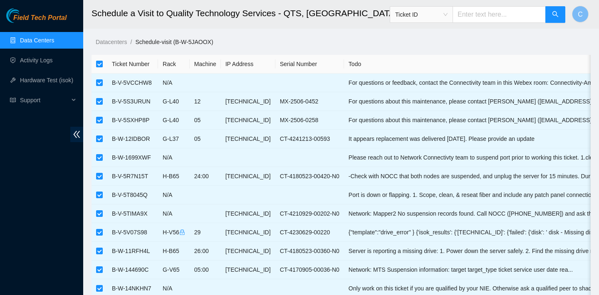
checkbox input "false"
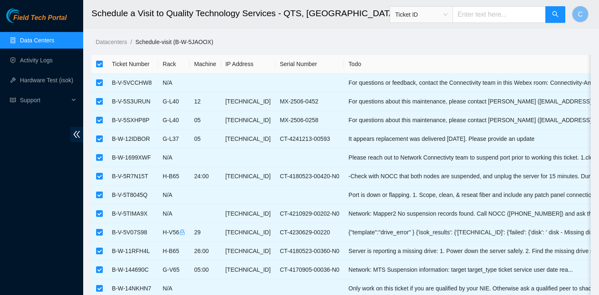
checkbox input "false"
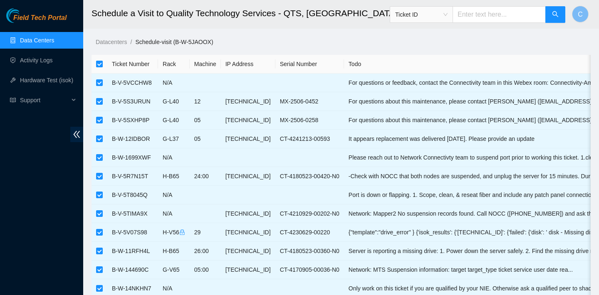
checkbox input "false"
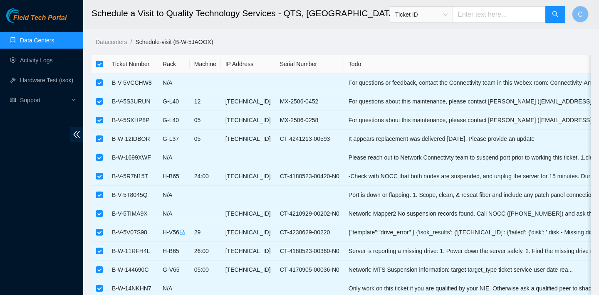
checkbox input "false"
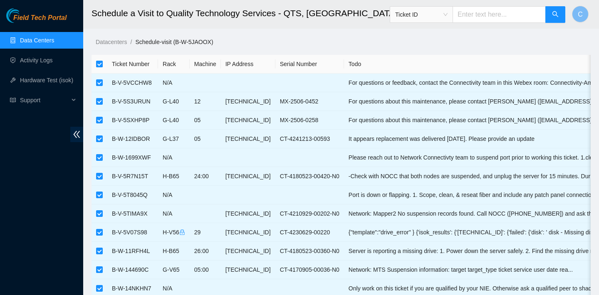
checkbox input "false"
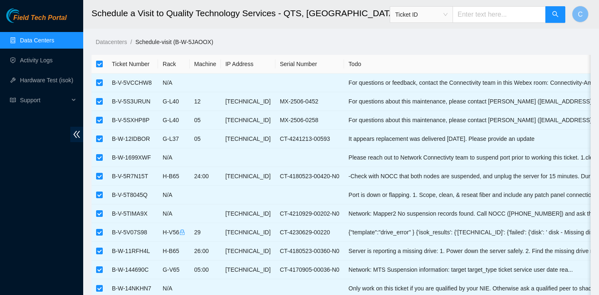
checkbox input "false"
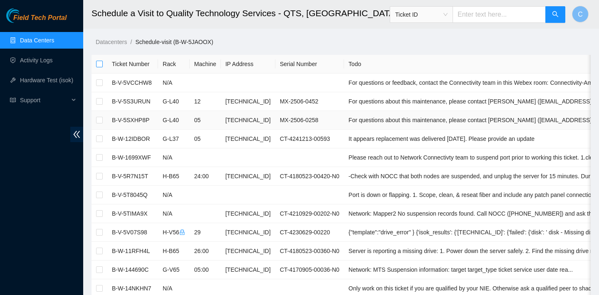
scroll to position [66, 0]
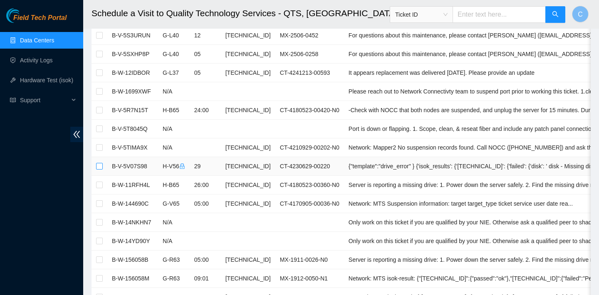
click at [98, 165] on input "checkbox" at bounding box center [99, 166] width 7 height 7
checkbox input "true"
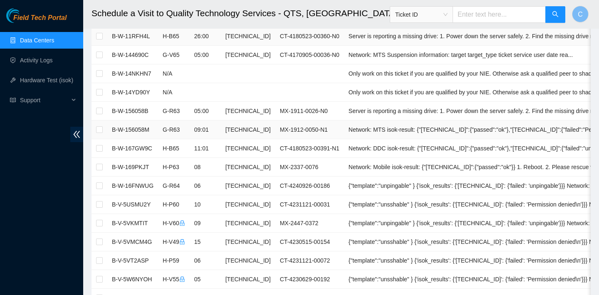
scroll to position [217, 0]
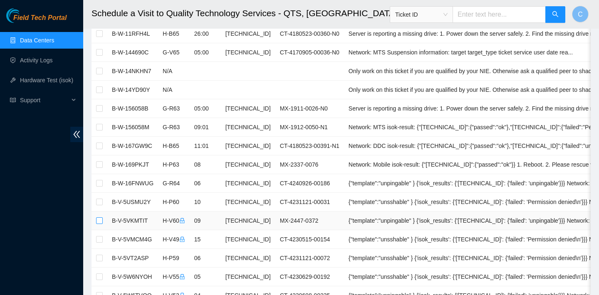
click at [99, 219] on input "checkbox" at bounding box center [99, 220] width 7 height 7
checkbox input "true"
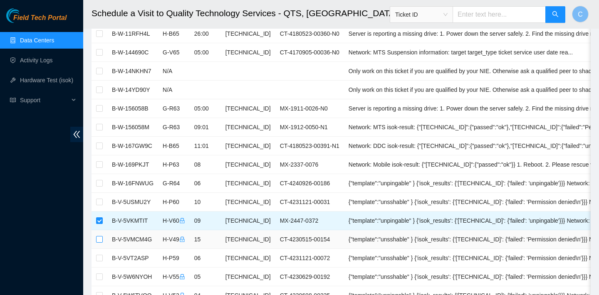
click at [99, 239] on input "checkbox" at bounding box center [99, 239] width 7 height 7
checkbox input "true"
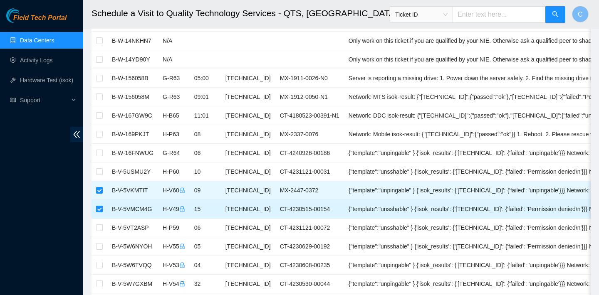
scroll to position [251, 0]
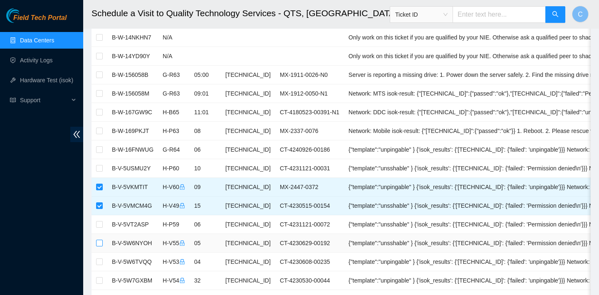
click at [99, 241] on input "checkbox" at bounding box center [99, 243] width 7 height 7
checkbox input "true"
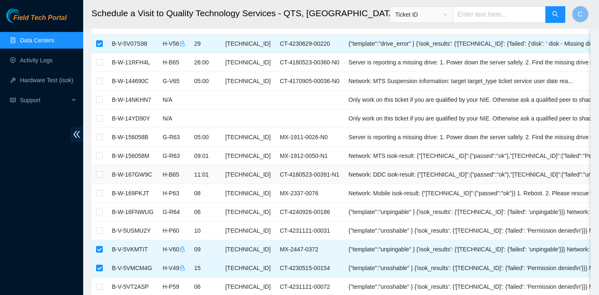
scroll to position [305, 0]
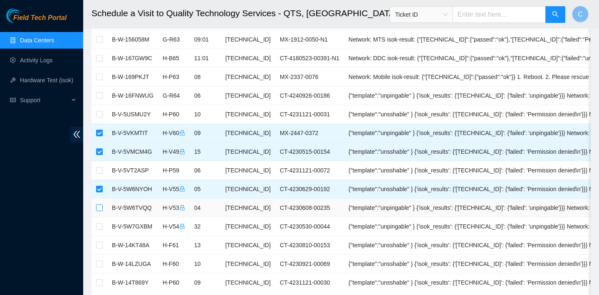
click at [99, 210] on input "checkbox" at bounding box center [99, 208] width 7 height 7
checkbox input "true"
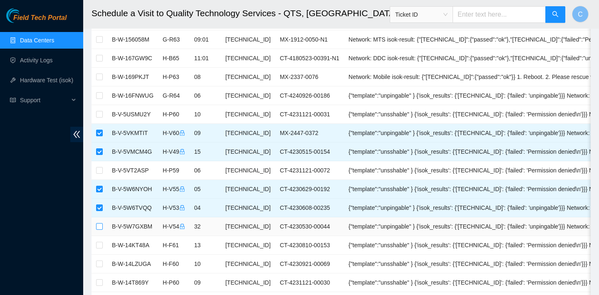
click at [98, 226] on input "checkbox" at bounding box center [99, 226] width 7 height 7
checkbox input "true"
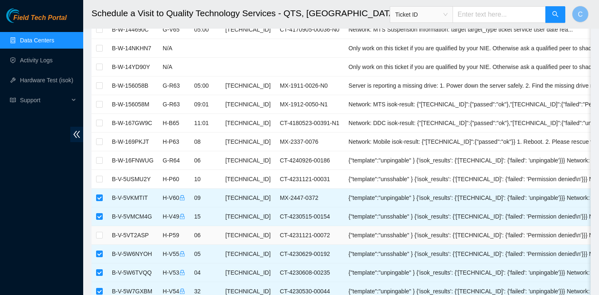
scroll to position [241, 0]
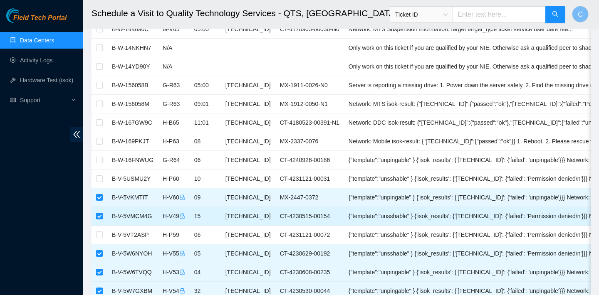
click at [98, 214] on input "checkbox" at bounding box center [99, 216] width 7 height 7
checkbox input "false"
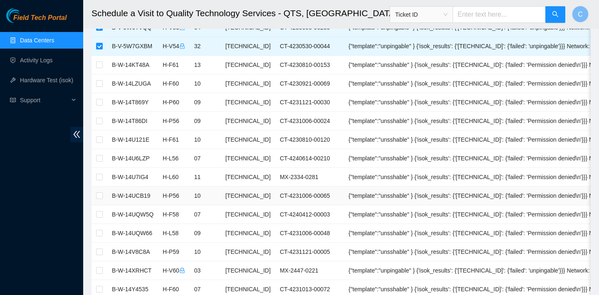
scroll to position [501, 0]
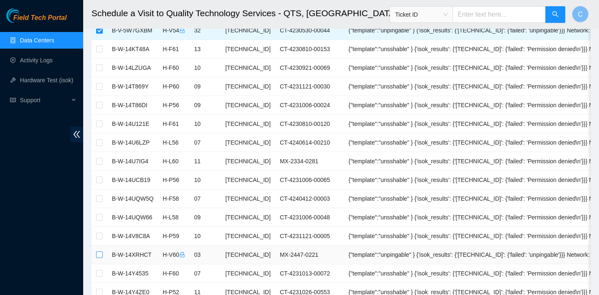
click at [99, 254] on input "checkbox" at bounding box center [99, 255] width 7 height 7
checkbox input "true"
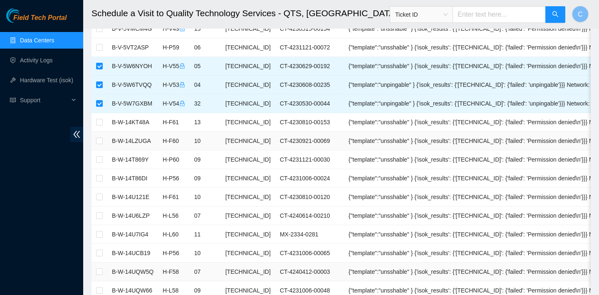
scroll to position [375, 0]
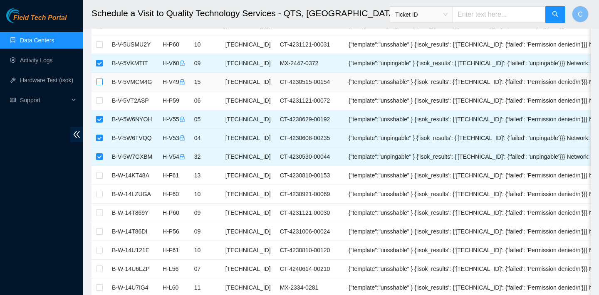
click at [98, 83] on input "checkbox" at bounding box center [99, 82] width 7 height 7
checkbox input "true"
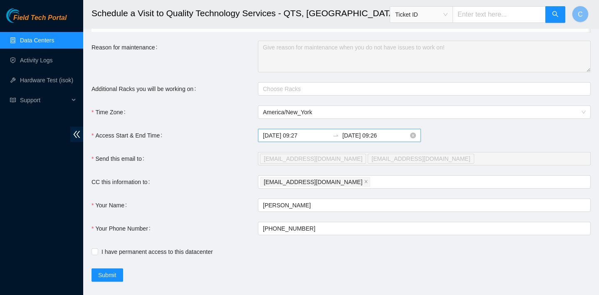
scroll to position [1277, 0]
click at [304, 136] on input "2025-09-25 09:27" at bounding box center [296, 134] width 66 height 9
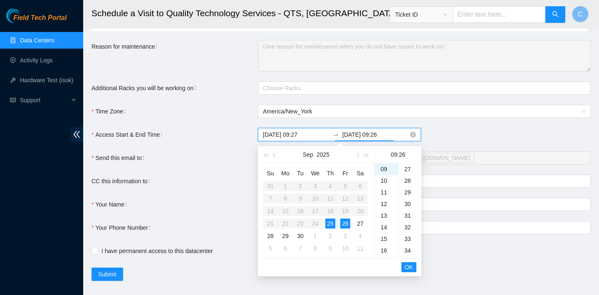
scroll to position [303, 0]
click at [375, 134] on input "2025-09-26 09:26" at bounding box center [375, 134] width 66 height 9
click at [330, 222] on div "25" at bounding box center [330, 224] width 10 height 10
click at [388, 168] on div "23" at bounding box center [386, 170] width 23 height 12
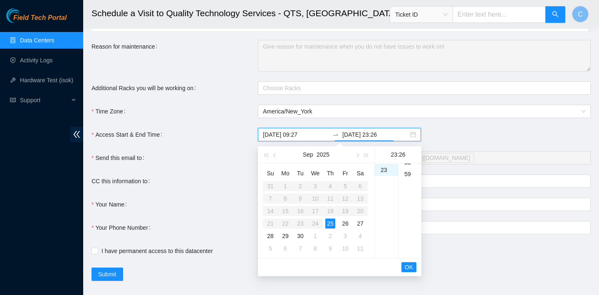
scroll to position [686, 0]
click at [410, 171] on div "59" at bounding box center [409, 170] width 23 height 12
type input "2025-09-25 23:59"
click at [412, 268] on span "OK" at bounding box center [409, 267] width 8 height 9
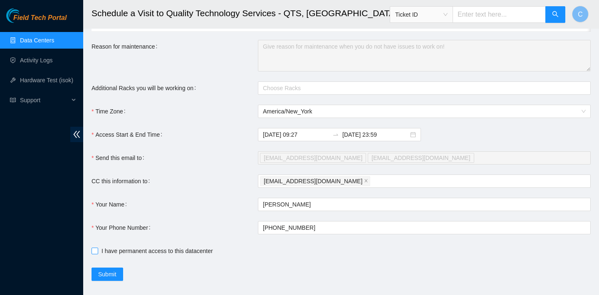
click at [96, 251] on input "I have permanent access to this datacenter" at bounding box center [94, 251] width 6 height 6
checkbox input "true"
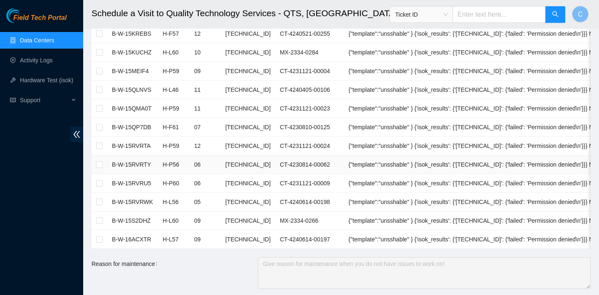
scroll to position [1290, 0]
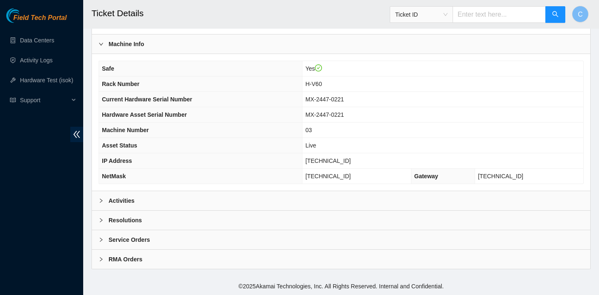
scroll to position [269, 0]
click at [314, 200] on div "Activities" at bounding box center [341, 200] width 498 height 19
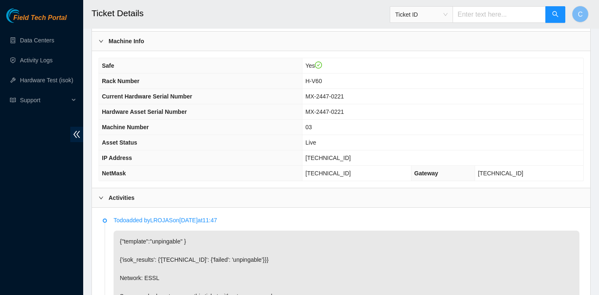
scroll to position [264, 0]
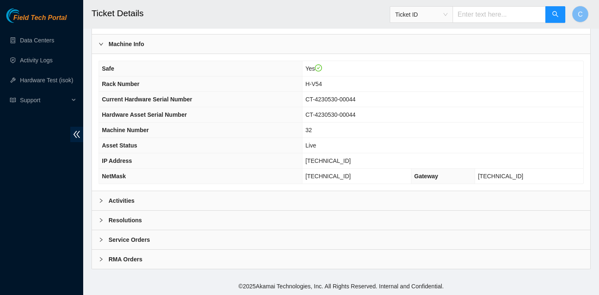
click at [313, 195] on div "Activities" at bounding box center [341, 200] width 498 height 19
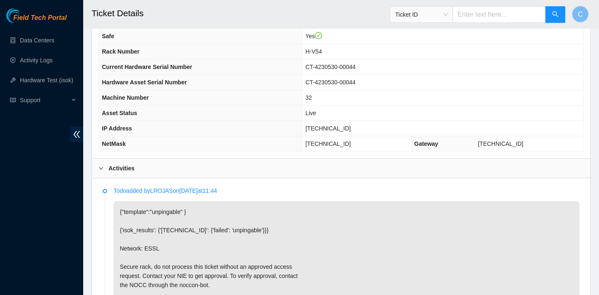
scroll to position [285, 0]
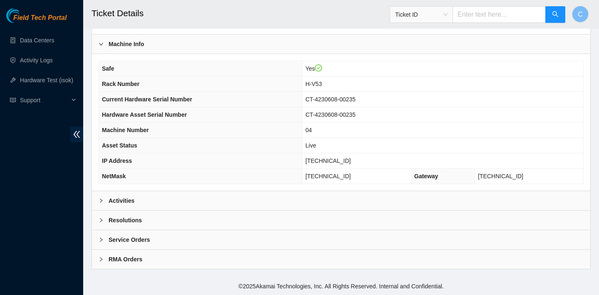
click at [274, 195] on div "Activities" at bounding box center [341, 200] width 498 height 19
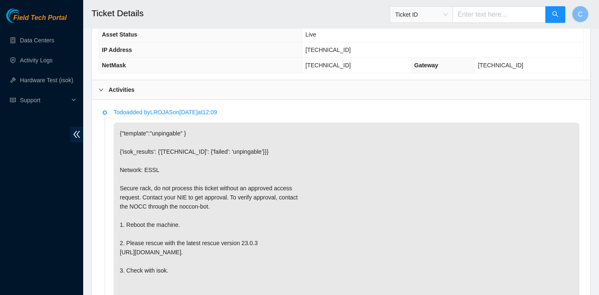
scroll to position [380, 0]
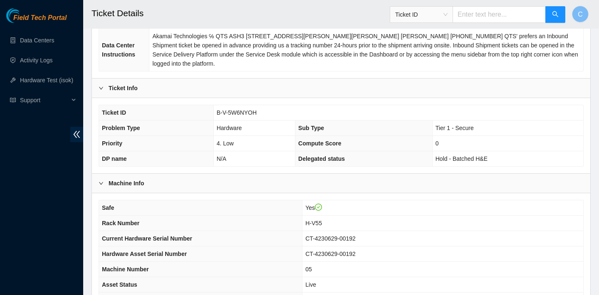
scroll to position [269, 0]
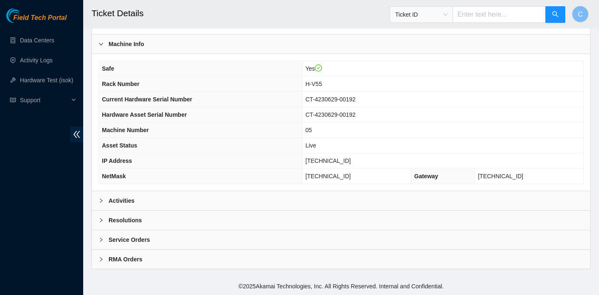
click at [257, 199] on div "Activities" at bounding box center [341, 200] width 498 height 19
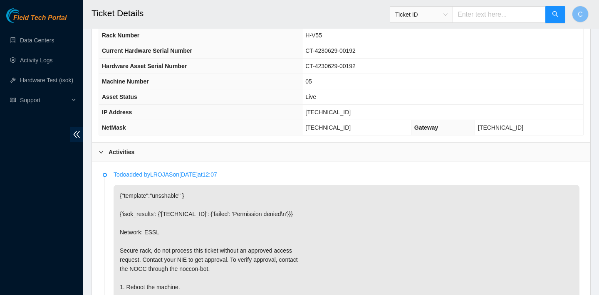
scroll to position [271, 0]
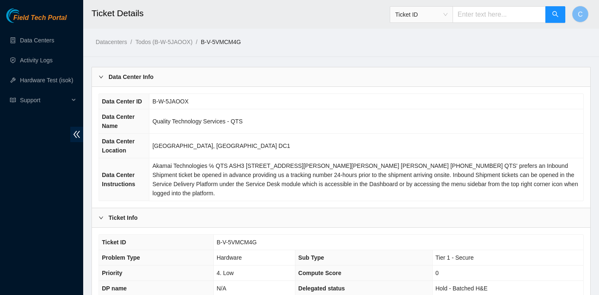
scroll to position [269, 0]
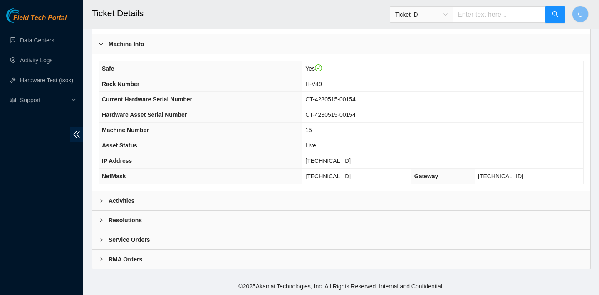
click at [327, 204] on div "Activities" at bounding box center [341, 200] width 498 height 19
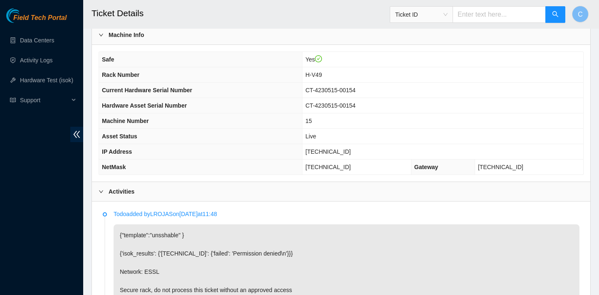
scroll to position [398, 0]
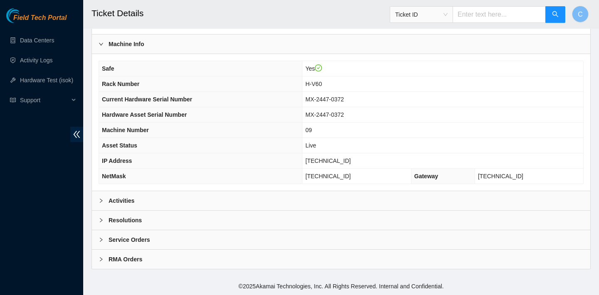
click at [319, 205] on div "Activities" at bounding box center [341, 200] width 498 height 19
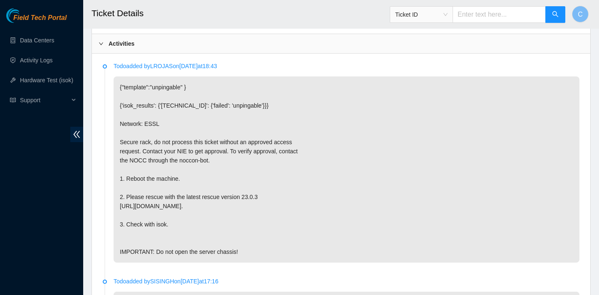
scroll to position [494, 0]
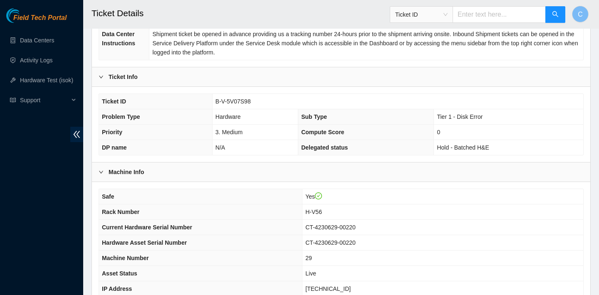
scroll to position [145, 0]
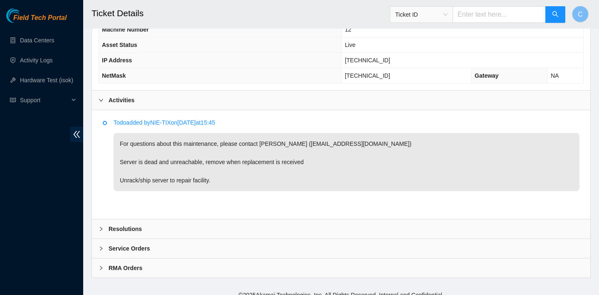
scroll to position [378, 0]
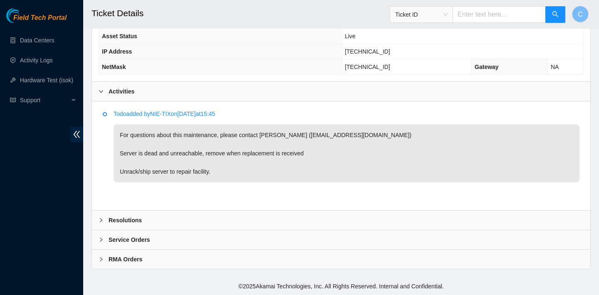
click at [289, 254] on div "RMA Orders" at bounding box center [341, 259] width 498 height 19
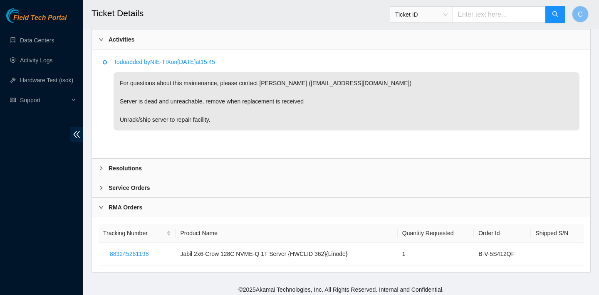
scroll to position [434, 0]
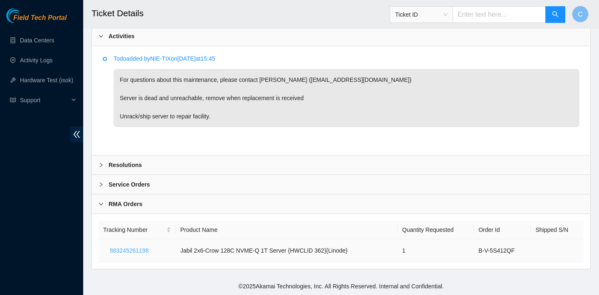
drag, startPoint x: 161, startPoint y: 250, endPoint x: 122, endPoint y: 249, distance: 38.7
click at [122, 249] on td "883245261198" at bounding box center [137, 251] width 77 height 23
click at [122, 250] on span "883245261198" at bounding box center [129, 250] width 39 height 9
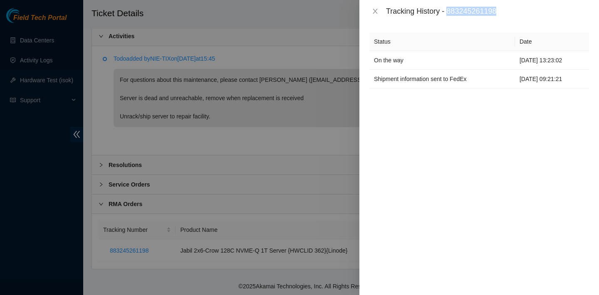
drag, startPoint x: 503, startPoint y: 10, endPoint x: 450, endPoint y: 11, distance: 52.8
click at [450, 11] on div "Tracking History - 883245261198" at bounding box center [487, 11] width 203 height 9
copy div "883245261198"
click at [371, 9] on button "Close" at bounding box center [375, 11] width 12 height 8
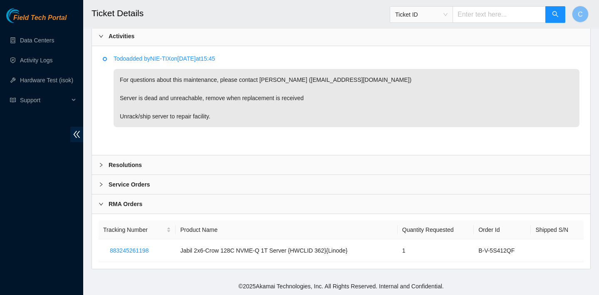
click at [312, 183] on div "Service Orders" at bounding box center [341, 184] width 498 height 19
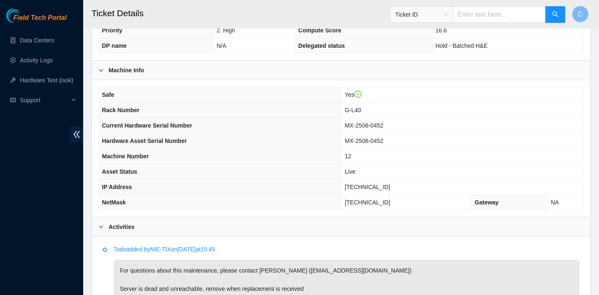
scroll to position [399, 0]
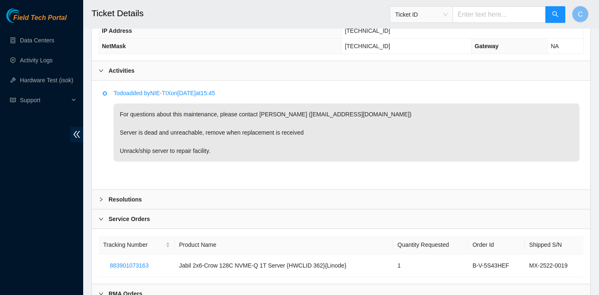
click at [103, 217] on icon "right" at bounding box center [101, 219] width 5 height 5
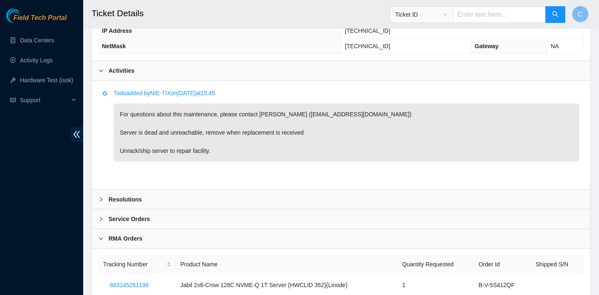
click at [100, 236] on icon "right" at bounding box center [101, 238] width 5 height 5
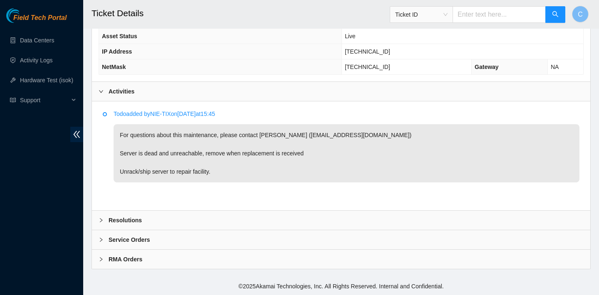
scroll to position [378, 0]
click at [101, 237] on icon "right" at bounding box center [101, 239] width 5 height 5
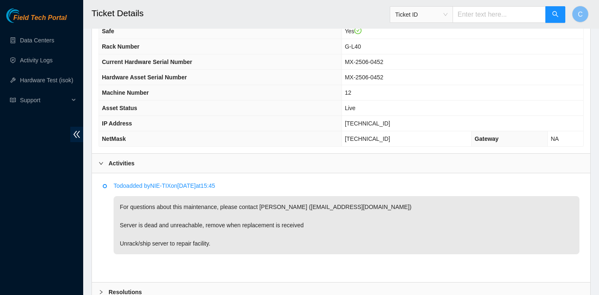
scroll to position [434, 0]
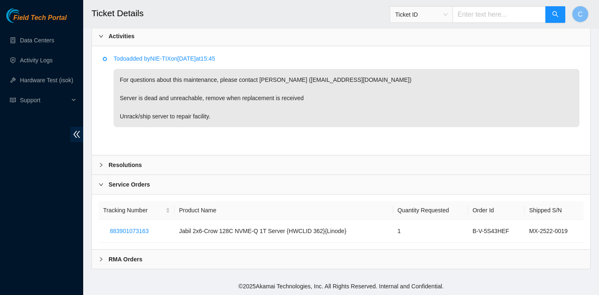
click at [135, 166] on b "Resolutions" at bounding box center [125, 165] width 33 height 9
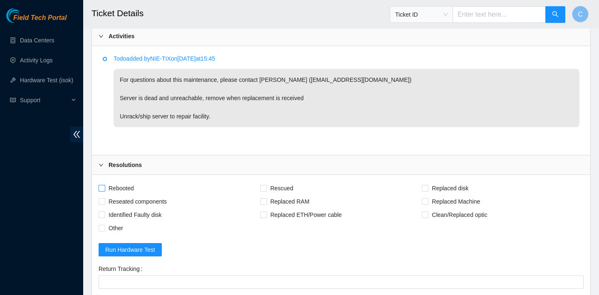
click at [129, 187] on span "Rebooted" at bounding box center [121, 188] width 32 height 13
click at [104, 187] on input "Rebooted" at bounding box center [102, 188] width 6 height 6
checkbox input "true"
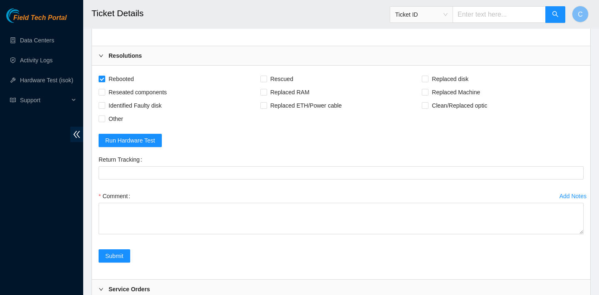
scroll to position [532, 0]
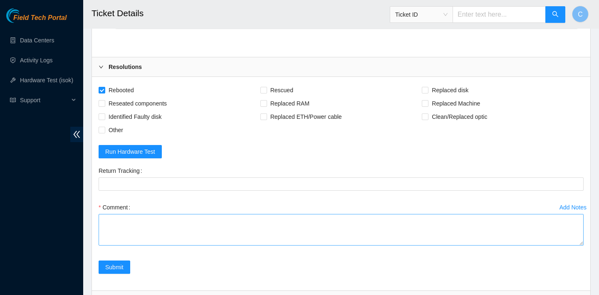
drag, startPoint x: 443, startPoint y: 104, endPoint x: 273, endPoint y: 214, distance: 202.6
click at [442, 104] on span "Replaced Machine" at bounding box center [455, 103] width 55 height 13
click at [207, 227] on textarea "Comment" at bounding box center [341, 230] width 485 height 32
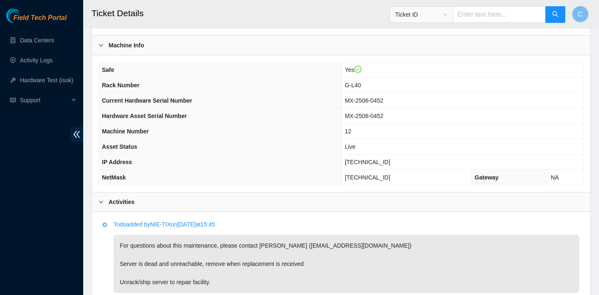
scroll to position [242, 0]
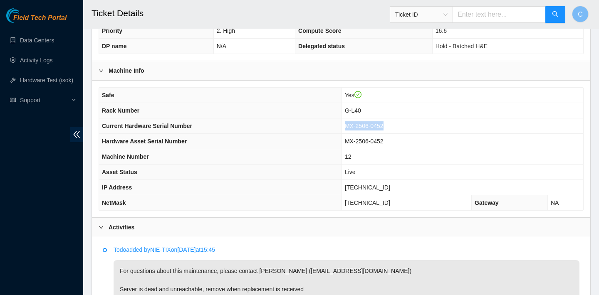
drag, startPoint x: 402, startPoint y: 126, endPoint x: 355, endPoint y: 125, distance: 47.4
click at [355, 125] on td "MX-2506-0452" at bounding box center [462, 126] width 242 height 15
copy span "MX-2506-0452"
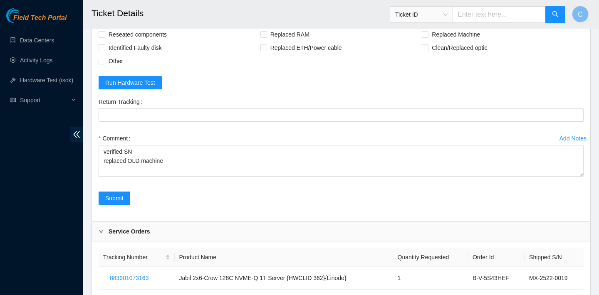
scroll to position [648, 0]
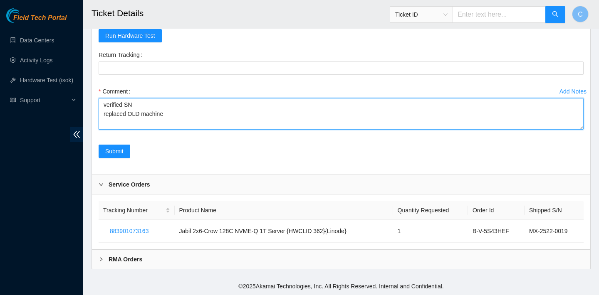
click at [181, 112] on textarea "verified SN replaced OLD machine" at bounding box center [341, 114] width 485 height 32
paste textarea "MX-2506-0452"
click at [262, 112] on textarea "verified SN replaced OLD machine MX-2506-0452 with NEW machineMX-2522-0019" at bounding box center [341, 114] width 485 height 32
click at [308, 115] on textarea "verified SN replaced OLD machine MX-2506-0452 with NEW machine MX-2522-0019" at bounding box center [341, 114] width 485 height 32
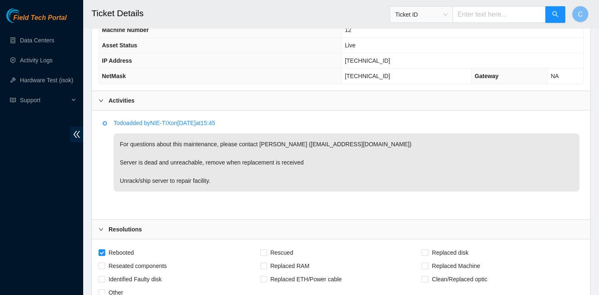
scroll to position [362, 0]
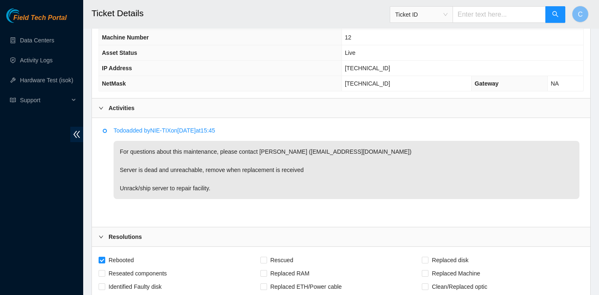
type textarea "verified SN replaced OLD machine MX-2506-0452 with NEW machine MX-2522-0019 reb…"
drag, startPoint x: 310, startPoint y: 151, endPoint x: 370, endPoint y: 148, distance: 60.8
click at [370, 148] on p "For questions about this maintenance, please contact [PERSON_NAME] ([EMAIL_ADDR…" at bounding box center [347, 170] width 466 height 58
copy p "[EMAIL_ADDRESS][DOMAIN_NAME]"
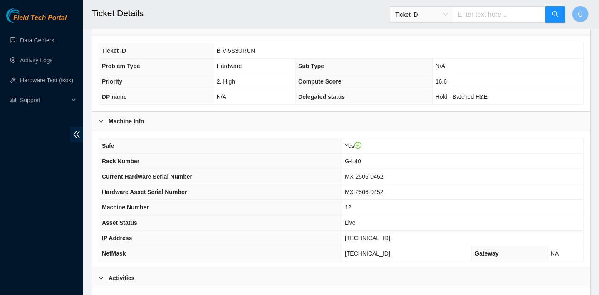
scroll to position [169, 0]
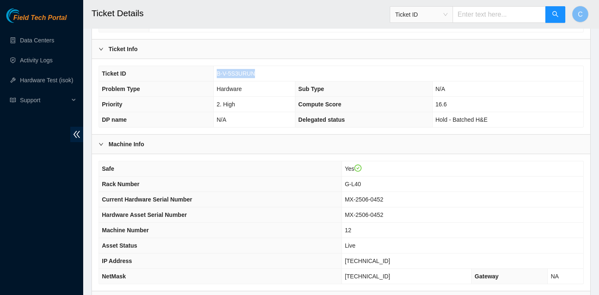
drag, startPoint x: 261, startPoint y: 73, endPoint x: 217, endPoint y: 72, distance: 44.5
click at [217, 72] on td "B-V-5S3URUN" at bounding box center [398, 73] width 370 height 15
copy span "B-V-5S3URUN"
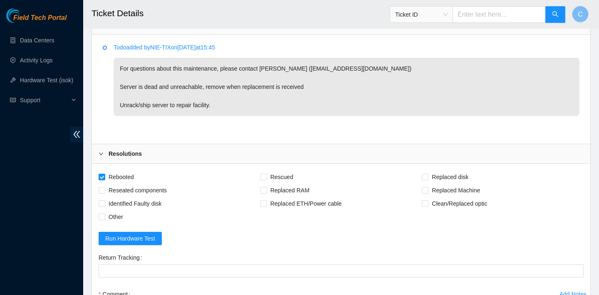
scroll to position [648, 0]
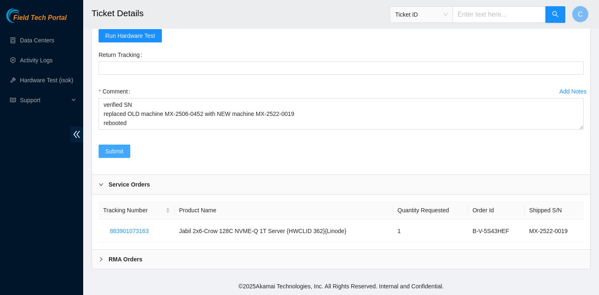
click at [120, 149] on span "Submit" at bounding box center [114, 151] width 18 height 9
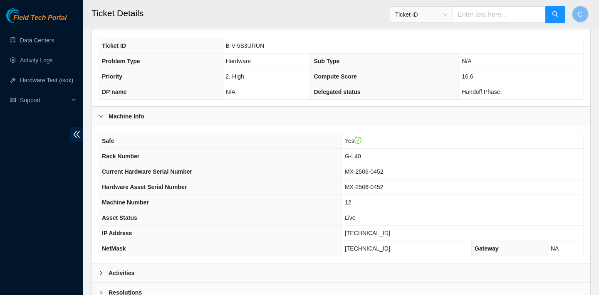
scroll to position [269, 0]
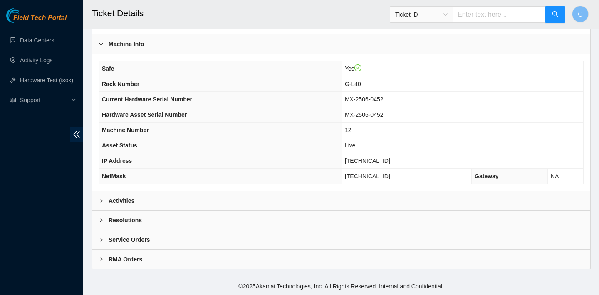
click at [346, 190] on div "Safe Yes Rack Number G-L40 Current Hardware Serial Number MX-2506-0452 Hardware…" at bounding box center [341, 122] width 498 height 137
click at [344, 197] on div "Activities" at bounding box center [341, 200] width 498 height 19
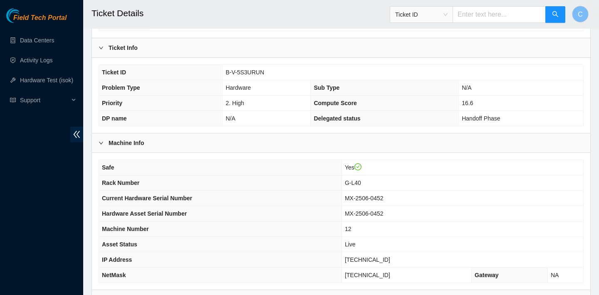
scroll to position [447, 0]
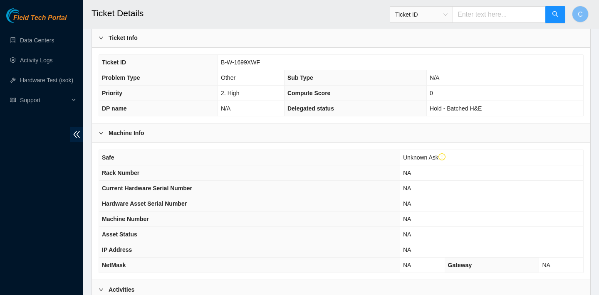
scroll to position [207, 0]
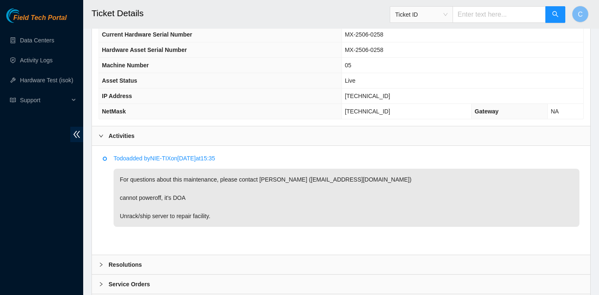
scroll to position [378, 0]
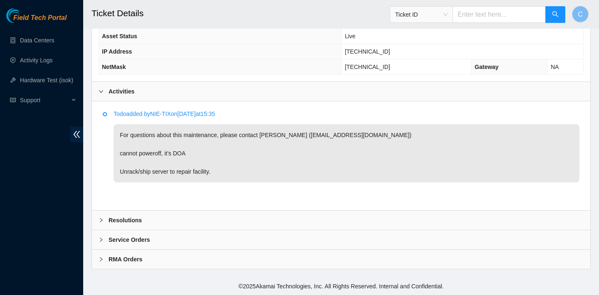
click at [331, 241] on div "Service Orders" at bounding box center [341, 239] width 498 height 19
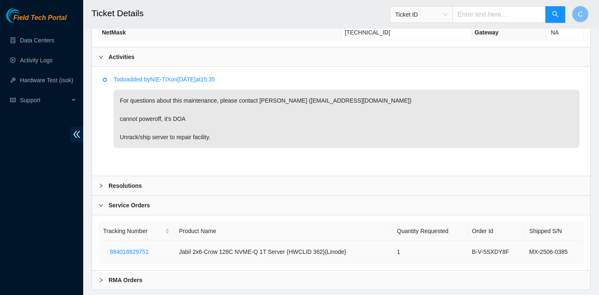
scroll to position [434, 0]
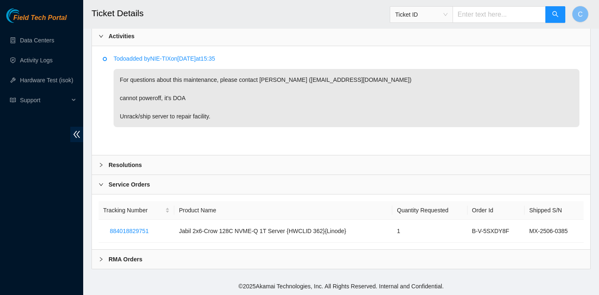
click at [323, 263] on div "RMA Orders" at bounding box center [341, 259] width 498 height 19
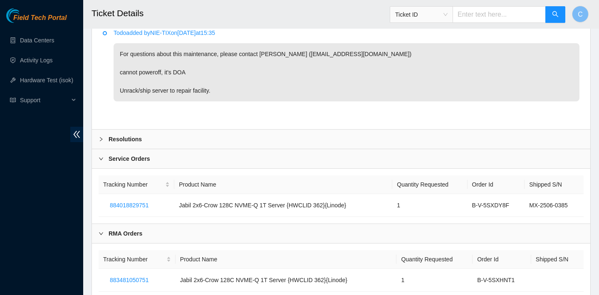
scroll to position [489, 0]
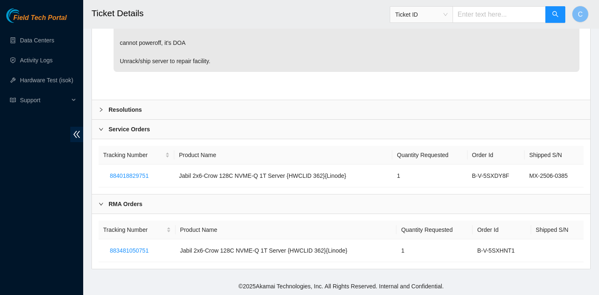
click at [100, 128] on icon "right" at bounding box center [101, 129] width 5 height 5
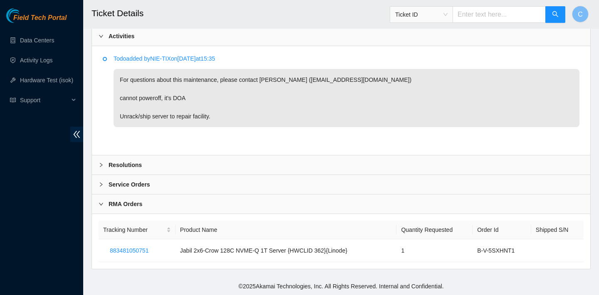
click at [101, 202] on icon "right" at bounding box center [101, 204] width 5 height 5
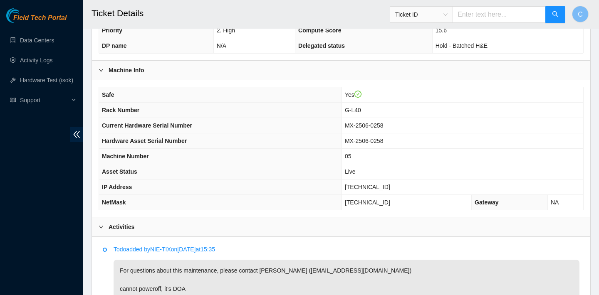
scroll to position [378, 0]
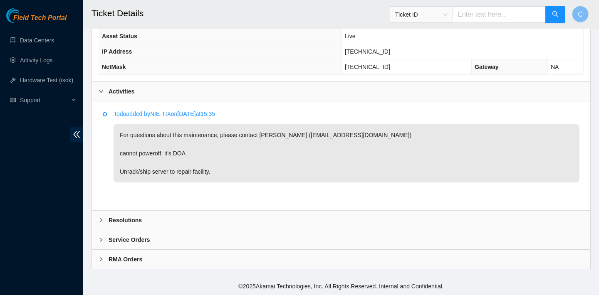
click at [157, 219] on div "Resolutions" at bounding box center [341, 220] width 498 height 19
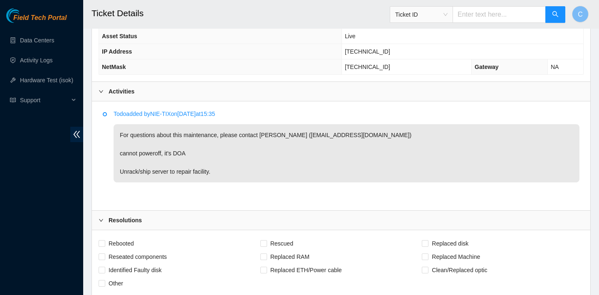
scroll to position [490, 0]
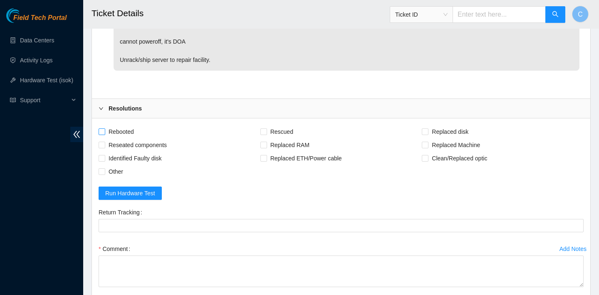
click at [124, 131] on span "Rebooted" at bounding box center [121, 131] width 32 height 13
click at [104, 131] on input "Rebooted" at bounding box center [102, 131] width 6 height 6
click at [133, 133] on span "Rebooted" at bounding box center [121, 131] width 32 height 13
click at [104, 133] on input "Rebooted" at bounding box center [102, 131] width 6 height 6
click at [132, 133] on span "Rebooted" at bounding box center [121, 131] width 32 height 13
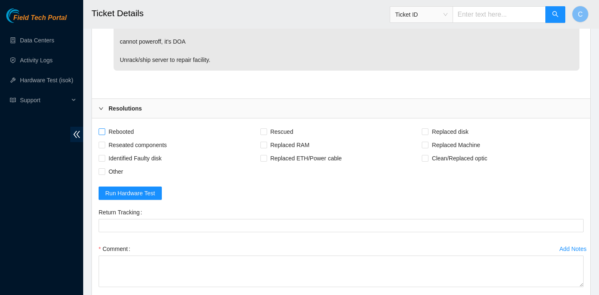
click at [104, 133] on input "Rebooted" at bounding box center [102, 131] width 6 height 6
click at [132, 133] on span "Rebooted" at bounding box center [121, 131] width 32 height 13
click at [104, 133] on input "Rebooted" at bounding box center [102, 131] width 6 height 6
checkbox input "false"
click at [473, 145] on span "Replaced Machine" at bounding box center [455, 144] width 55 height 13
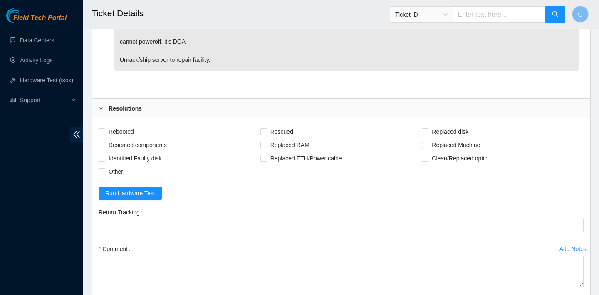
click at [427, 145] on input "Replaced Machine" at bounding box center [425, 145] width 6 height 6
checkbox input "true"
click at [130, 127] on span "Rebooted" at bounding box center [121, 131] width 32 height 13
click at [104, 128] on input "Rebooted" at bounding box center [102, 131] width 6 height 6
checkbox input "true"
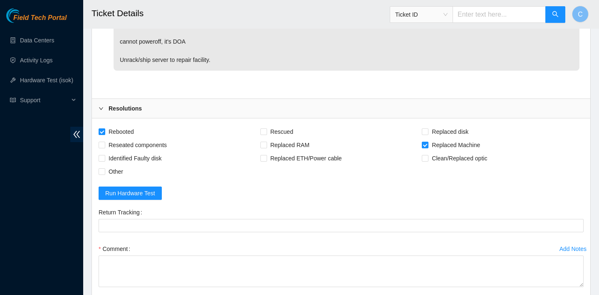
click at [165, 255] on div "Comment" at bounding box center [341, 248] width 485 height 13
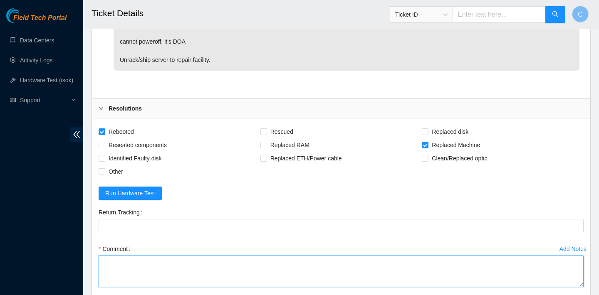
click at [159, 267] on textarea "Comment" at bounding box center [341, 272] width 485 height 32
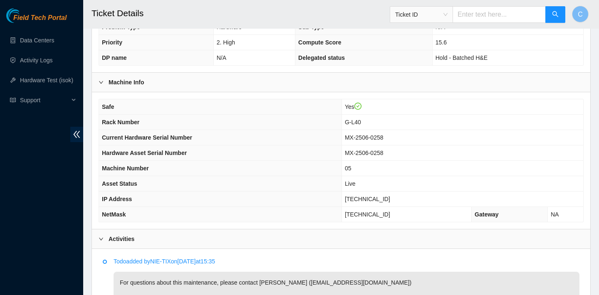
scroll to position [256, 0]
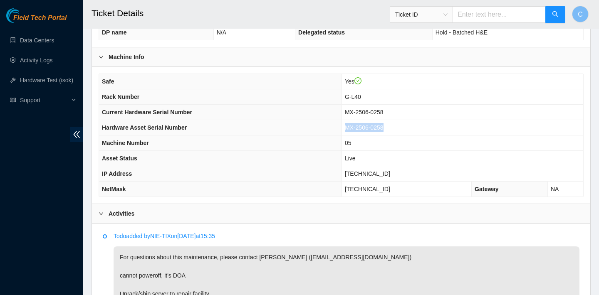
drag, startPoint x: 402, startPoint y: 131, endPoint x: 352, endPoint y: 129, distance: 49.5
click at [352, 129] on td "MX-2506-0258" at bounding box center [462, 127] width 242 height 15
copy span "MX-2506-0258"
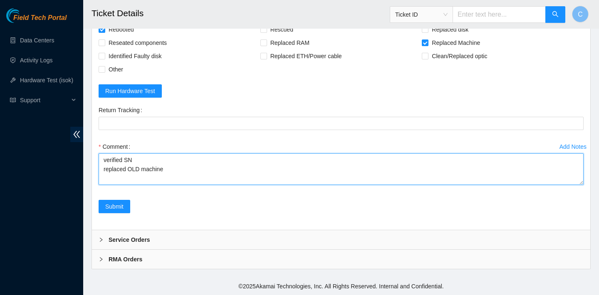
click at [175, 165] on textarea "verified SN replaced OLD machine" at bounding box center [341, 169] width 485 height 32
paste textarea "MX-2506-0258"
drag, startPoint x: 209, startPoint y: 168, endPoint x: 167, endPoint y: 167, distance: 42.0
click at [167, 167] on textarea "verified SN replaced OLD machine MX-2506-0258 with NEW machine" at bounding box center [341, 169] width 485 height 32
click at [283, 170] on textarea "verified SN replaced OLD machine MX-2506-0258 with NEW machine" at bounding box center [341, 169] width 485 height 32
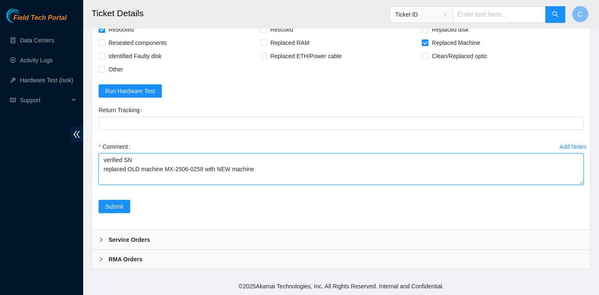
paste textarea "MX-2506-0258"
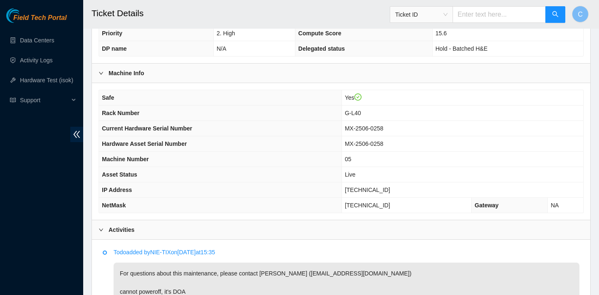
scroll to position [0, 0]
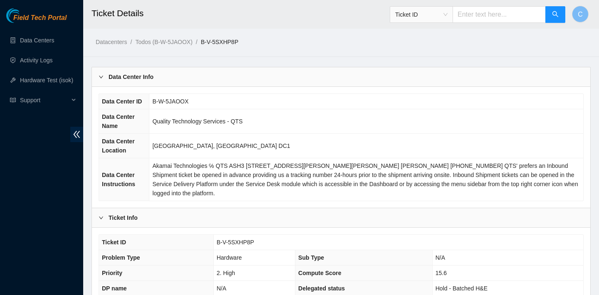
type textarea "verified SN replaced OLD machine MX-2506-0258 with NEW machine MX-2506-0385 reb…"
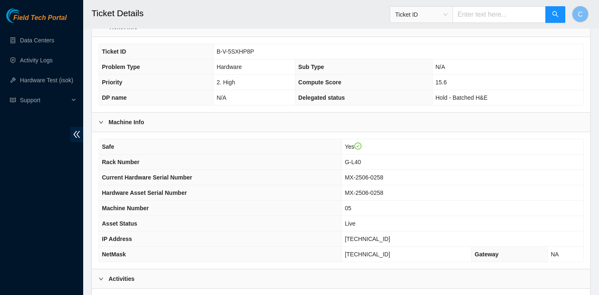
scroll to position [151, 0]
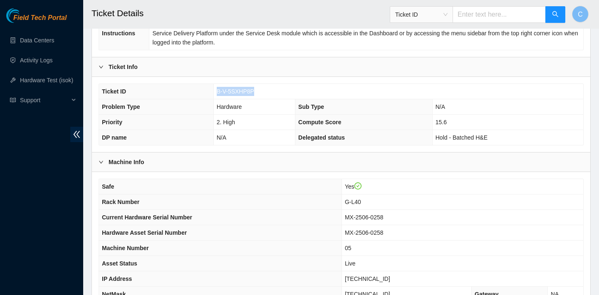
drag, startPoint x: 260, startPoint y: 92, endPoint x: 217, endPoint y: 91, distance: 43.3
click at [217, 91] on td "B-V-5SXHP8P" at bounding box center [398, 91] width 370 height 15
copy span "B-V-5SXHP8P"
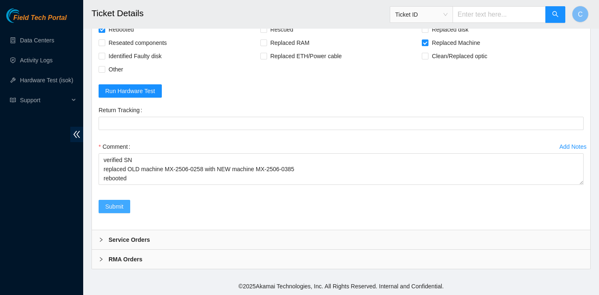
click at [123, 205] on span "Submit" at bounding box center [114, 206] width 18 height 9
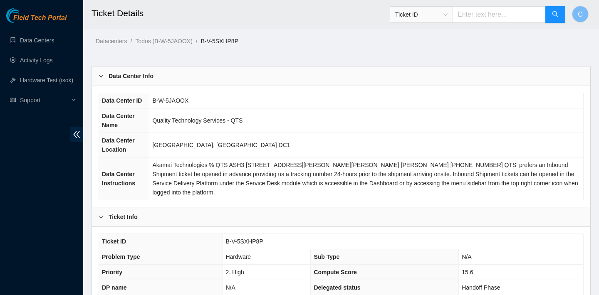
scroll to position [267, 0]
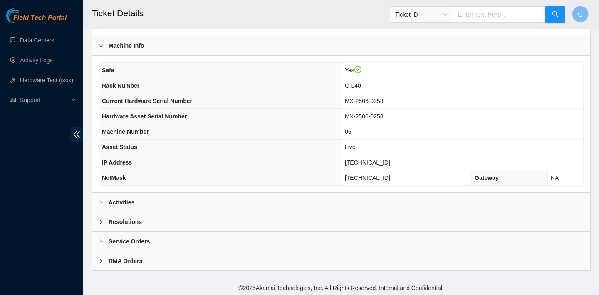
click at [324, 203] on div "Activities" at bounding box center [341, 202] width 498 height 19
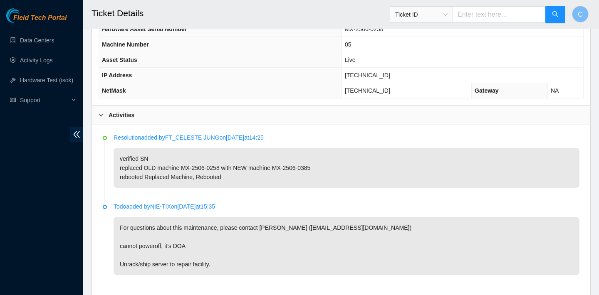
scroll to position [400, 0]
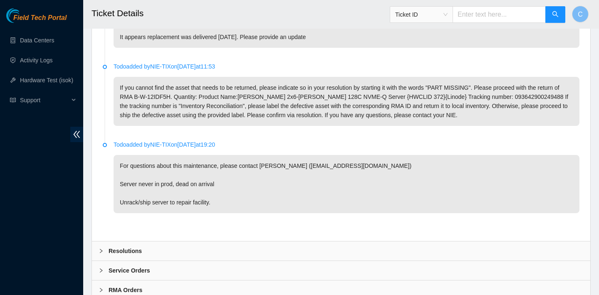
scroll to position [507, 0]
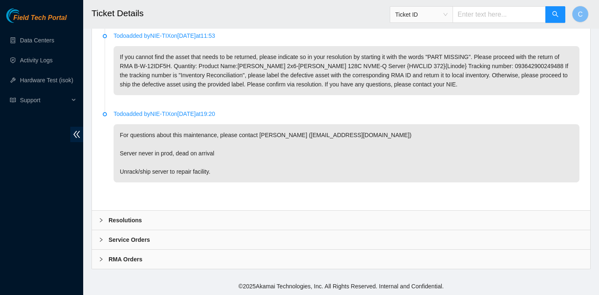
click at [314, 257] on div "RMA Orders" at bounding box center [341, 259] width 498 height 19
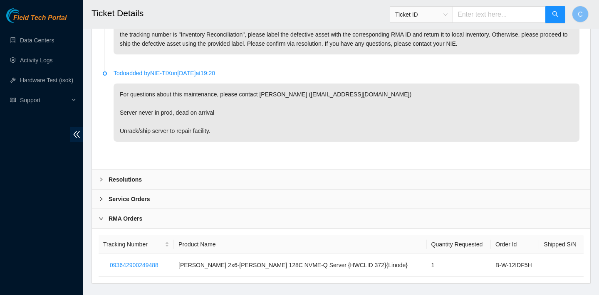
scroll to position [563, 0]
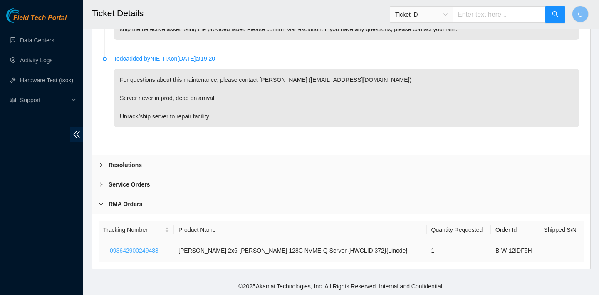
click at [157, 252] on span "093642900249488" at bounding box center [134, 250] width 49 height 9
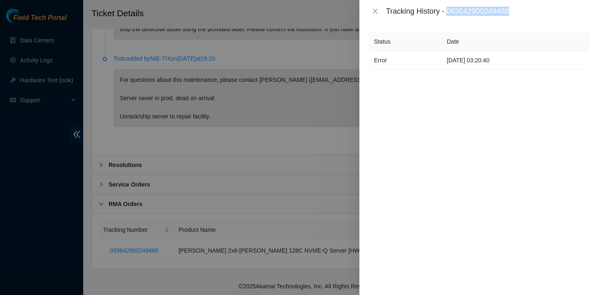
drag, startPoint x: 519, startPoint y: 7, endPoint x: 451, endPoint y: 12, distance: 68.7
click at [451, 12] on div "Tracking History - 093642900249488" at bounding box center [487, 11] width 203 height 9
copy div "093642900249488"
click at [323, 48] on div at bounding box center [299, 147] width 599 height 295
click at [373, 10] on icon "close" at bounding box center [375, 11] width 7 height 7
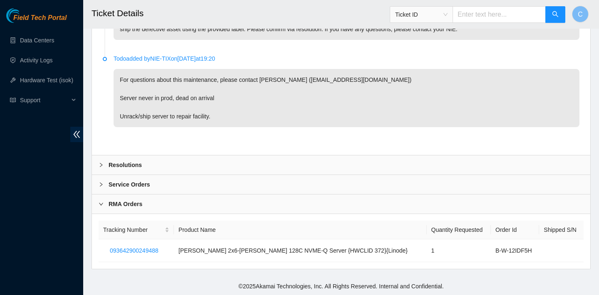
click at [269, 184] on div "Service Orders" at bounding box center [341, 184] width 498 height 19
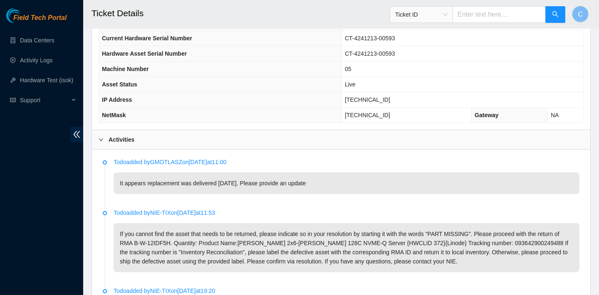
scroll to position [264, 0]
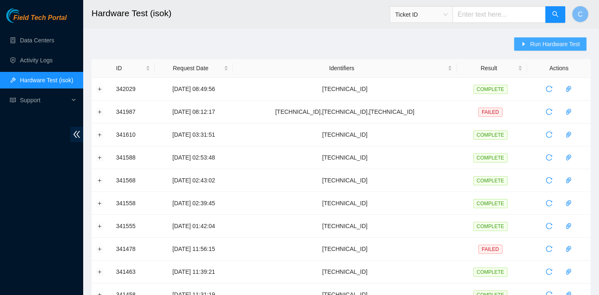
click at [530, 42] on span "Run Hardware Test" at bounding box center [555, 44] width 50 height 9
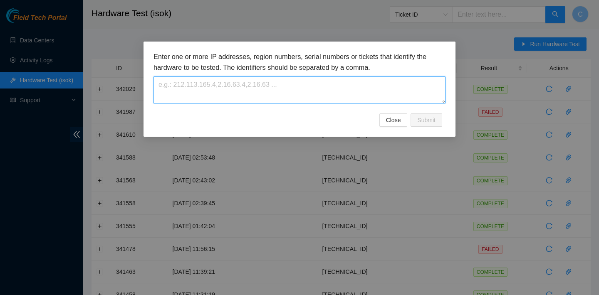
click at [312, 93] on textarea at bounding box center [299, 90] width 292 height 27
paste textarea "[TECHNICAL_ID]"
type textarea "[TECHNICAL_ID]"
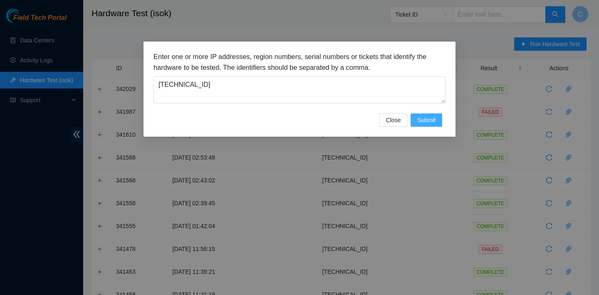
click at [436, 119] on button "Submit" at bounding box center [426, 120] width 32 height 13
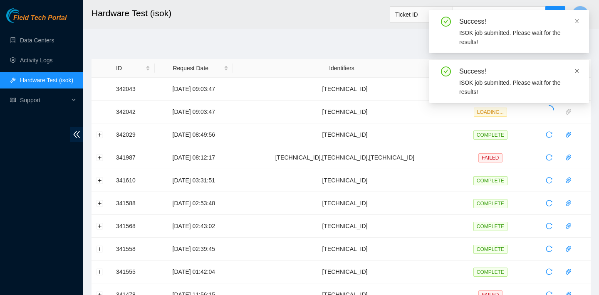
click at [575, 70] on icon "close" at bounding box center [577, 71] width 6 height 6
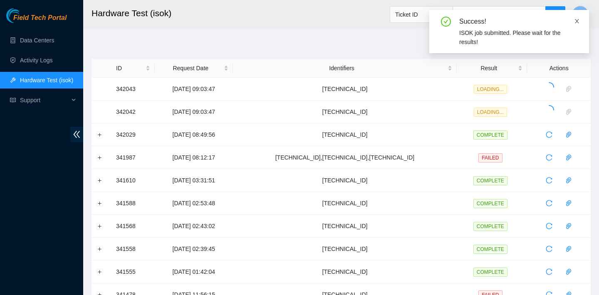
click at [577, 20] on icon "close" at bounding box center [577, 21] width 6 height 6
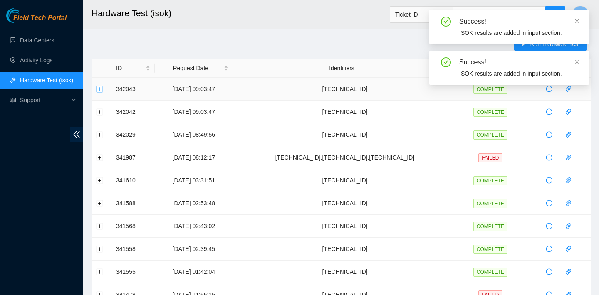
click at [99, 89] on button "Expand row" at bounding box center [99, 89] width 7 height 7
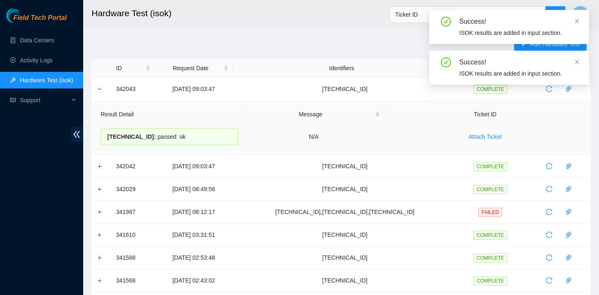
drag, startPoint x: 197, startPoint y: 136, endPoint x: 100, endPoint y: 136, distance: 96.9
click at [101, 136] on div "[TECHNICAL_ID] : passed: ok" at bounding box center [170, 136] width 138 height 17
copy div "[TECHNICAL_ID] : passed: ok"
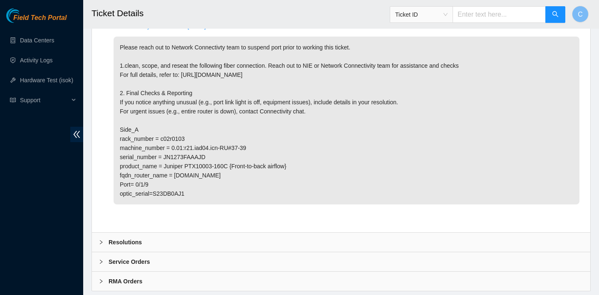
scroll to position [484, 0]
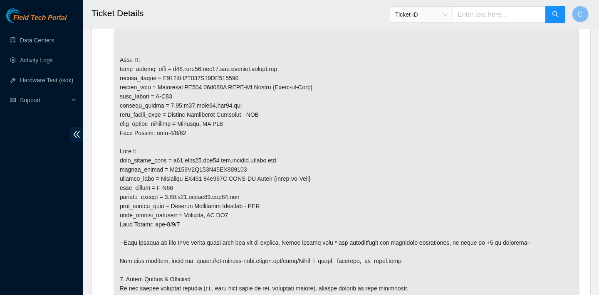
scroll to position [561, 0]
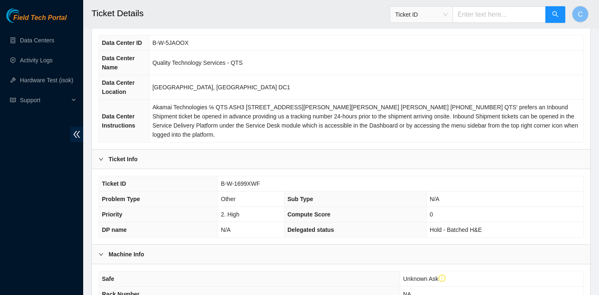
scroll to position [7, 0]
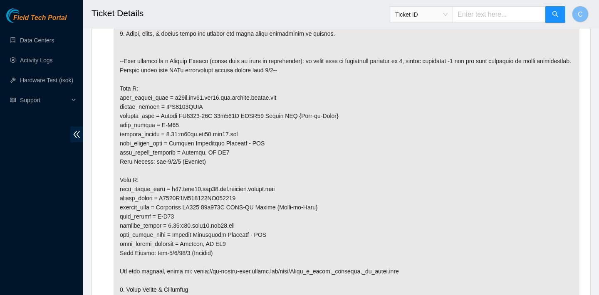
scroll to position [385, 0]
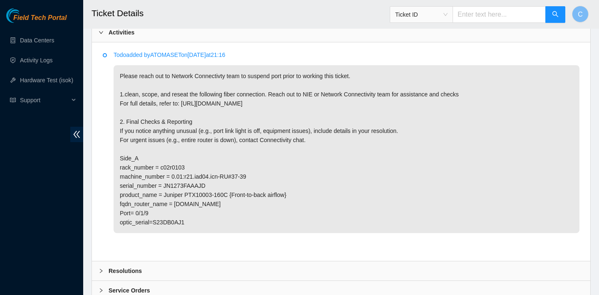
scroll to position [267, 0]
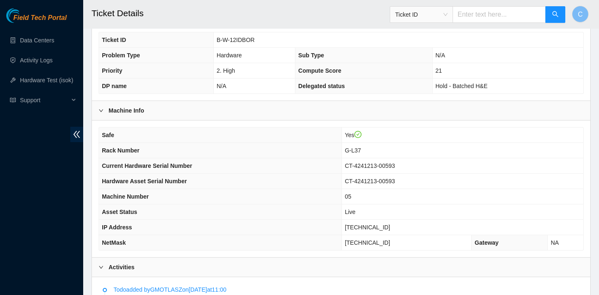
scroll to position [165, 0]
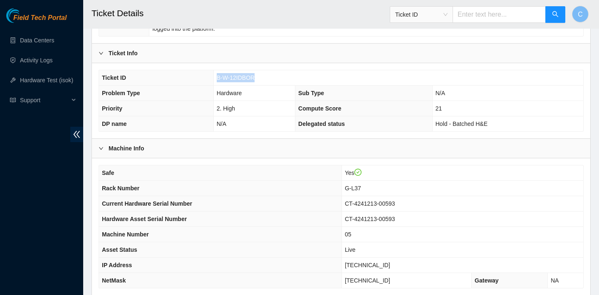
drag, startPoint x: 258, startPoint y: 76, endPoint x: 217, endPoint y: 74, distance: 40.8
click at [217, 74] on td "B-W-12IDBOR" at bounding box center [398, 77] width 370 height 15
copy span "B-W-12IDBOR"
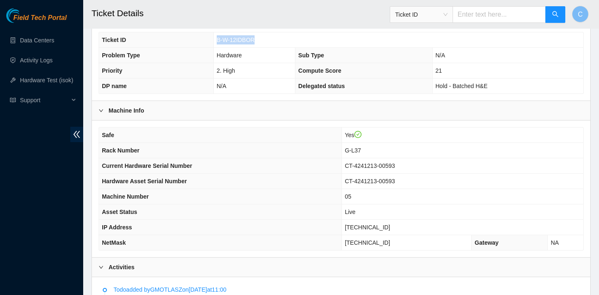
scroll to position [155, 0]
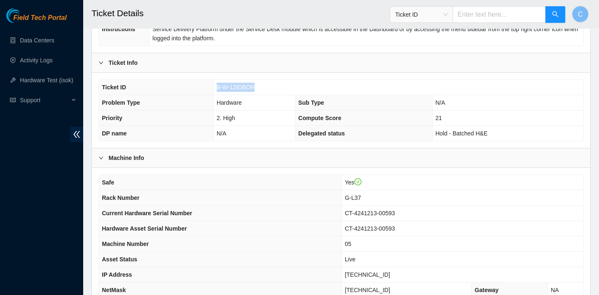
copy span "B-W-12IDBOR"
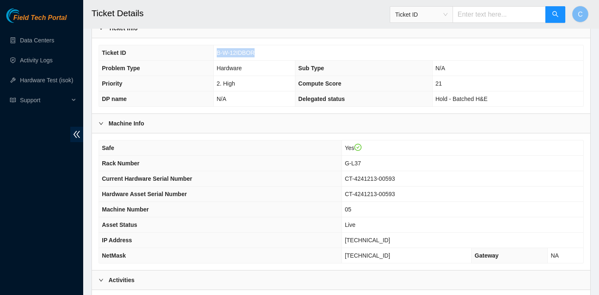
scroll to position [193, 0]
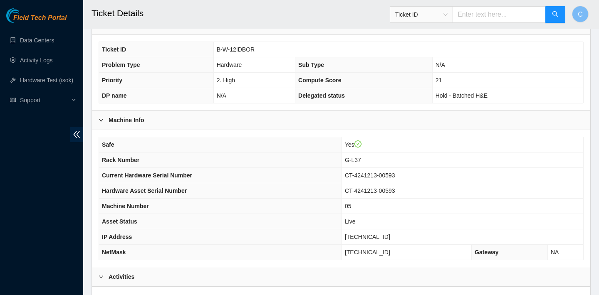
click at [444, 121] on div "Machine Info" at bounding box center [341, 120] width 498 height 19
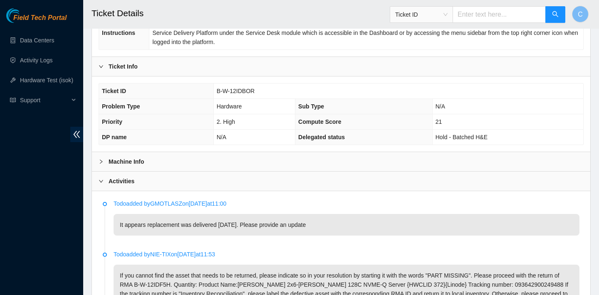
scroll to position [152, 0]
click at [343, 157] on div "Machine Info" at bounding box center [341, 160] width 498 height 19
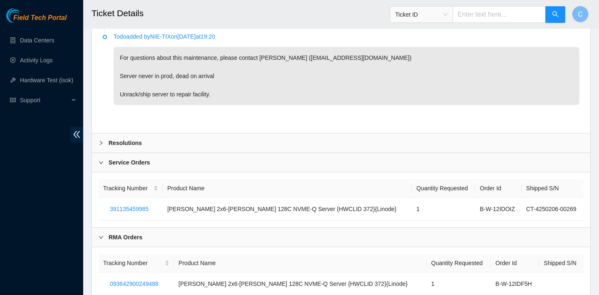
scroll to position [618, 0]
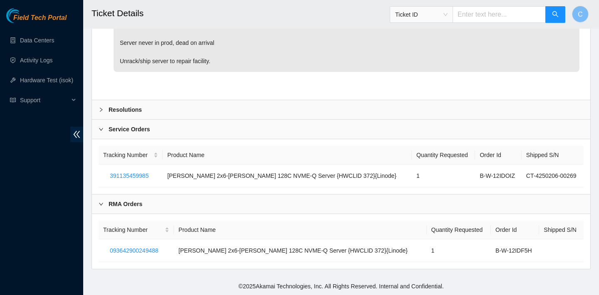
click at [253, 105] on div "Resolutions" at bounding box center [341, 109] width 498 height 19
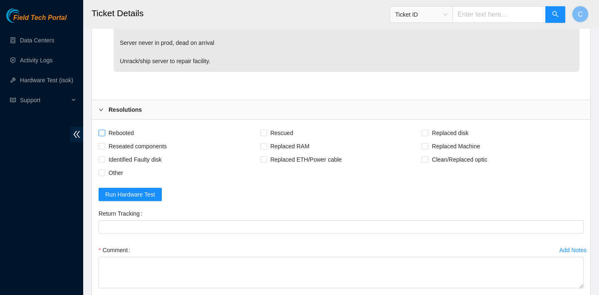
click at [131, 131] on span "Rebooted" at bounding box center [121, 132] width 32 height 13
click at [104, 131] on input "Rebooted" at bounding box center [102, 133] width 6 height 6
checkbox input "true"
click at [466, 142] on span "Replaced Machine" at bounding box center [455, 146] width 55 height 13
click at [427, 143] on input "Replaced Machine" at bounding box center [425, 146] width 6 height 6
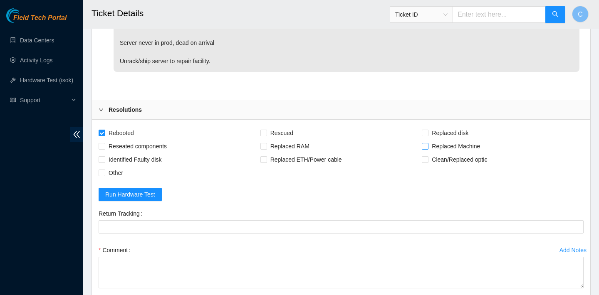
checkbox input "true"
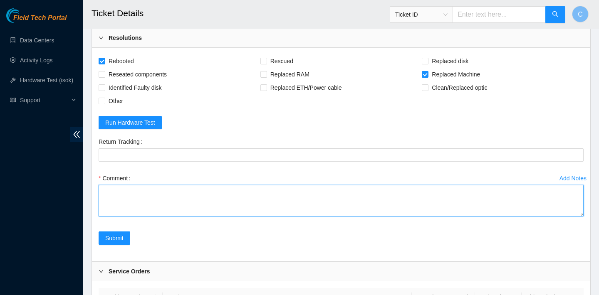
click at [266, 190] on textarea "Comment" at bounding box center [341, 201] width 485 height 32
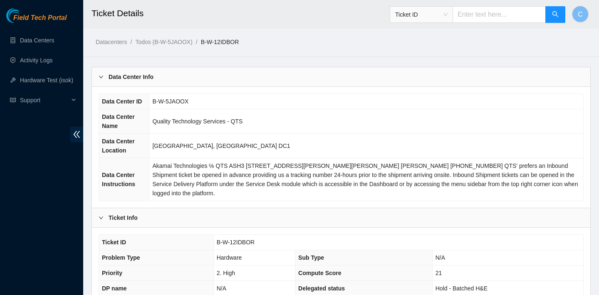
scroll to position [230, 0]
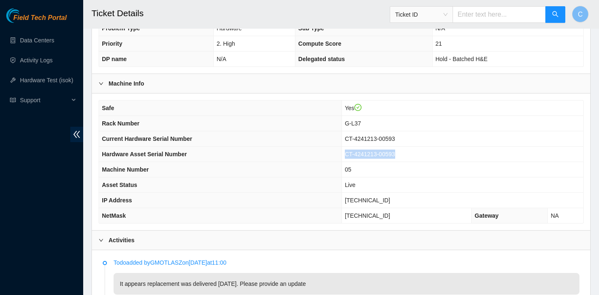
drag, startPoint x: 410, startPoint y: 153, endPoint x: 352, endPoint y: 153, distance: 58.2
click at [352, 153] on td "CT-4241213-00593" at bounding box center [462, 154] width 242 height 15
copy span "CT-4241213-00593"
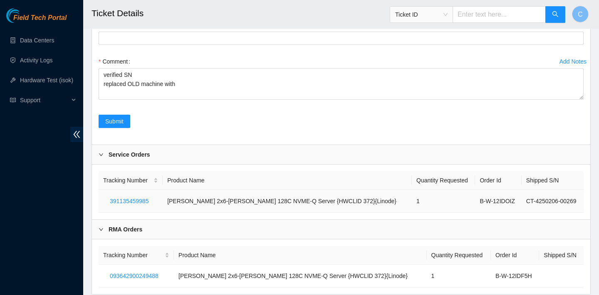
scroll to position [796, 0]
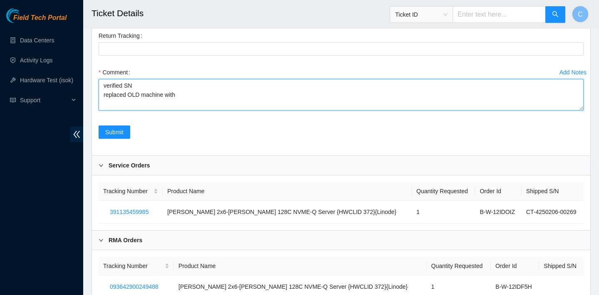
click at [192, 95] on textarea "verified SN replaced OLD machine with" at bounding box center [341, 95] width 485 height 32
click at [166, 93] on textarea "verified SN replaced OLD machine with" at bounding box center [341, 95] width 485 height 32
paste textarea "CT-4241213-00593"
click at [247, 90] on textarea "verified SN replaced OLD machine CT-4241213-00593 with" at bounding box center [341, 95] width 485 height 32
type textarea "verified SN replaced OLD machine CT-4241213-00593 with CT-4250206-00269 rebooted"
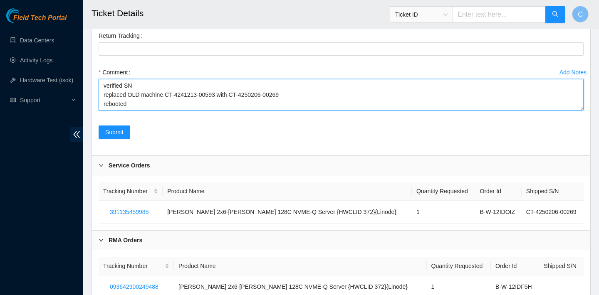
scroll to position [776, 0]
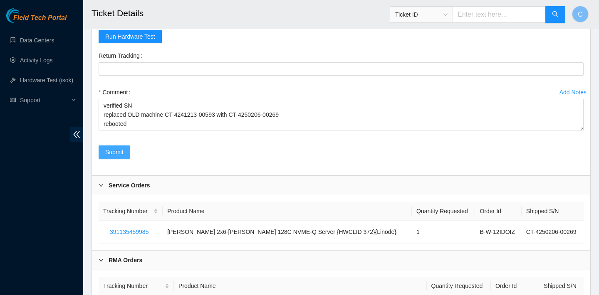
click at [116, 152] on span "Submit" at bounding box center [114, 152] width 18 height 9
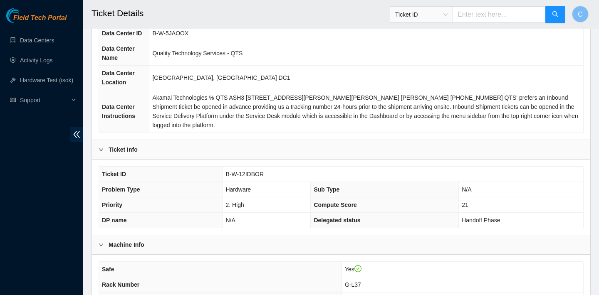
scroll to position [69, 0]
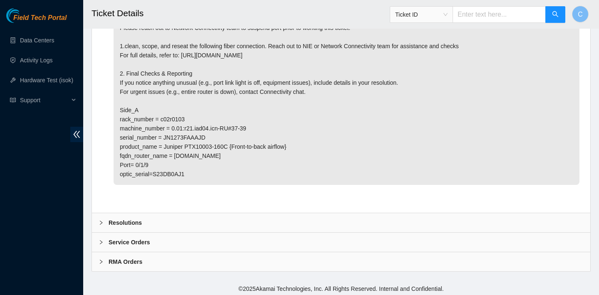
scroll to position [504, 0]
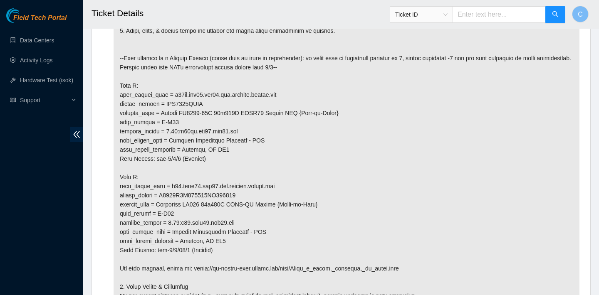
scroll to position [402, 0]
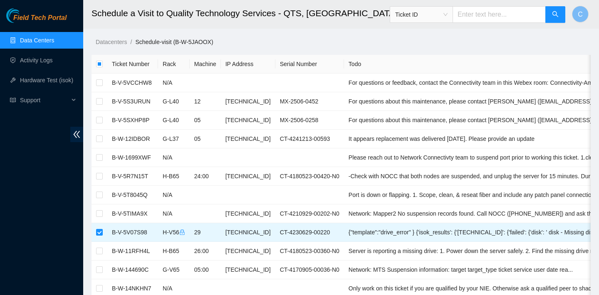
scroll to position [1290, 0]
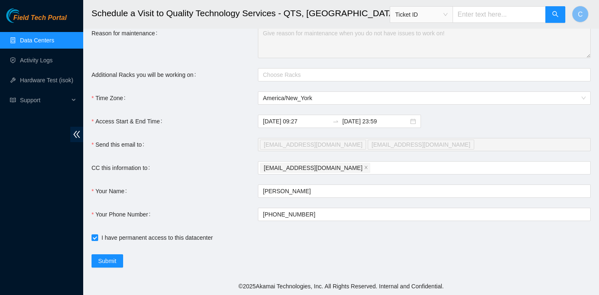
click at [54, 41] on link "Data Centers" at bounding box center [37, 40] width 34 height 7
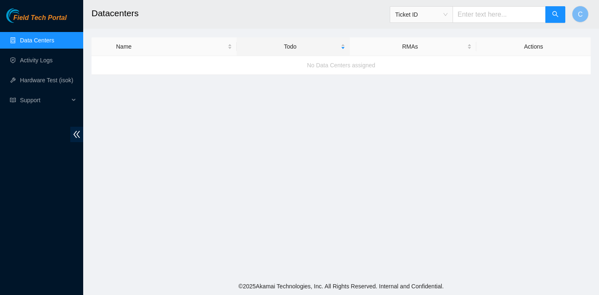
click at [45, 37] on link "Data Centers" at bounding box center [37, 40] width 34 height 7
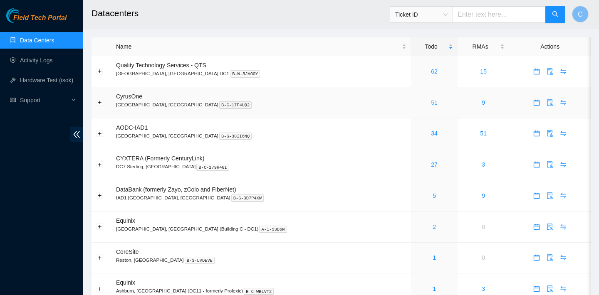
click at [431, 101] on link "51" at bounding box center [434, 102] width 7 height 7
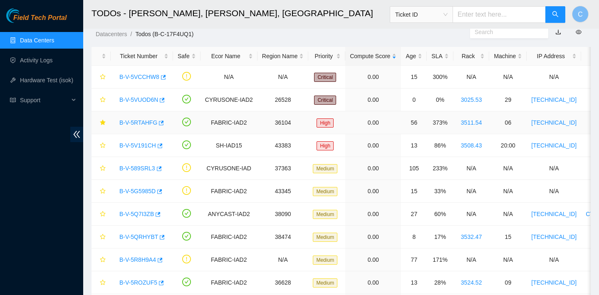
scroll to position [25, 0]
click at [165, 99] on icon "button" at bounding box center [162, 99] width 5 height 5
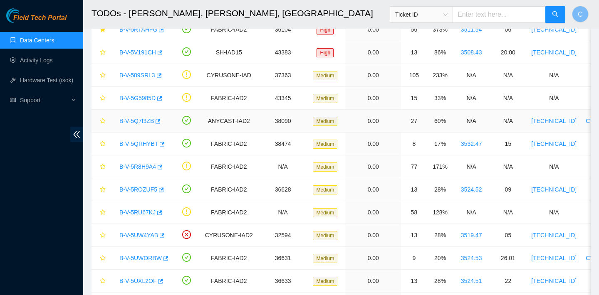
scroll to position [54, 0]
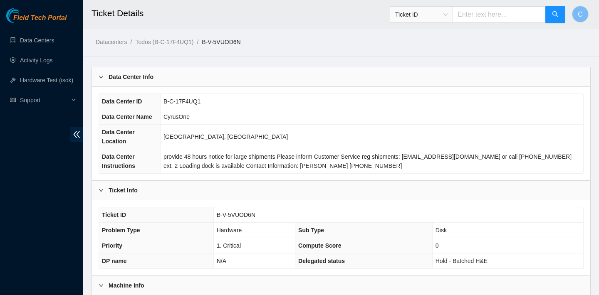
scroll to position [242, 0]
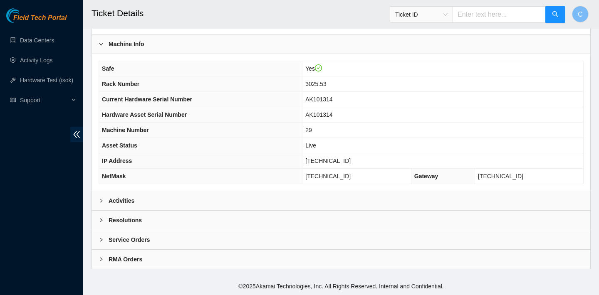
click at [194, 200] on div "Activities" at bounding box center [341, 200] width 498 height 19
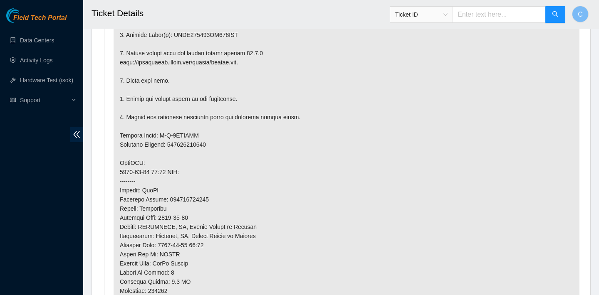
scroll to position [677, 0]
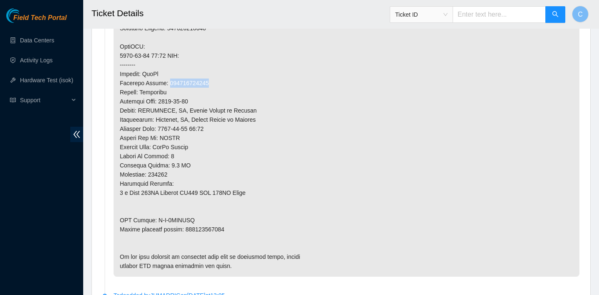
drag, startPoint x: 215, startPoint y: 82, endPoint x: 169, endPoint y: 79, distance: 45.8
click at [169, 79] on p at bounding box center [347, 37] width 466 height 479
copy p "473665217722"
drag, startPoint x: 234, startPoint y: 227, endPoint x: 186, endPoint y: 227, distance: 47.8
click at [186, 227] on p at bounding box center [347, 37] width 466 height 479
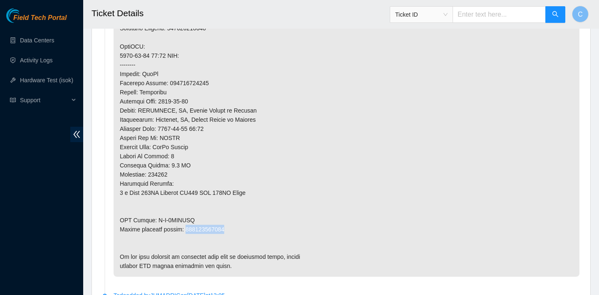
copy p "473665217733"
